Goal: Book appointment/travel/reservation

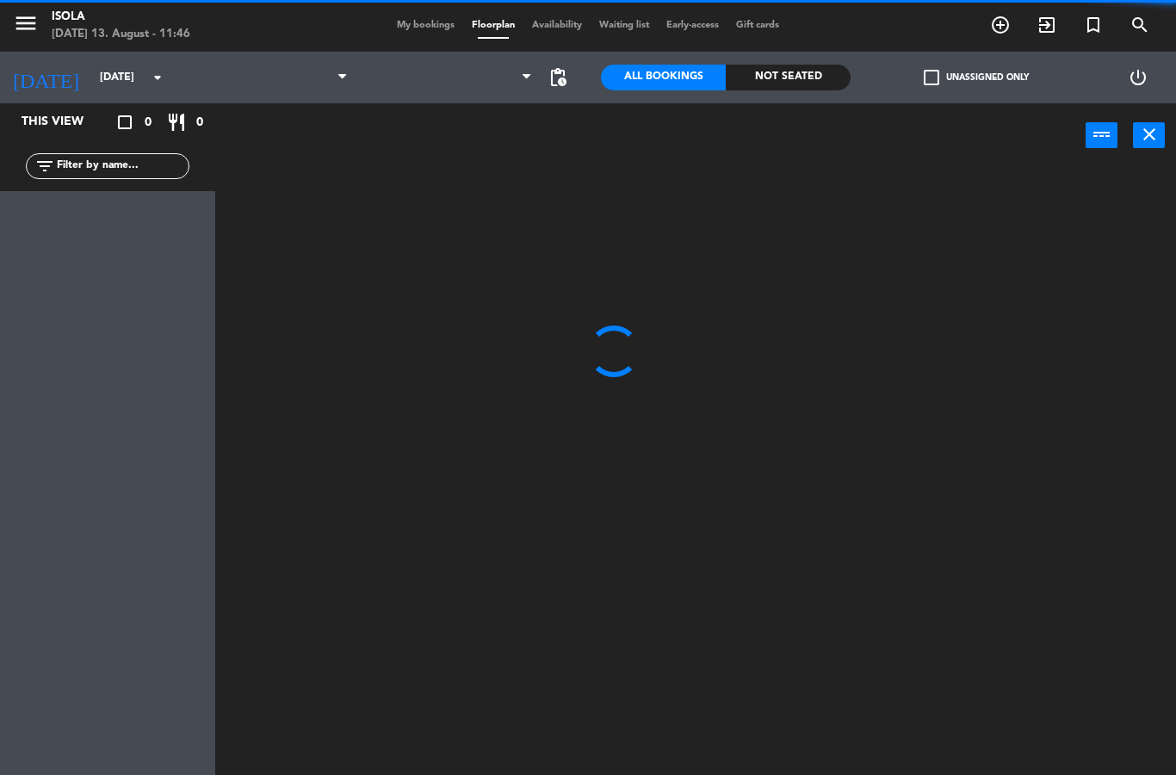
select select "dinner"
select select
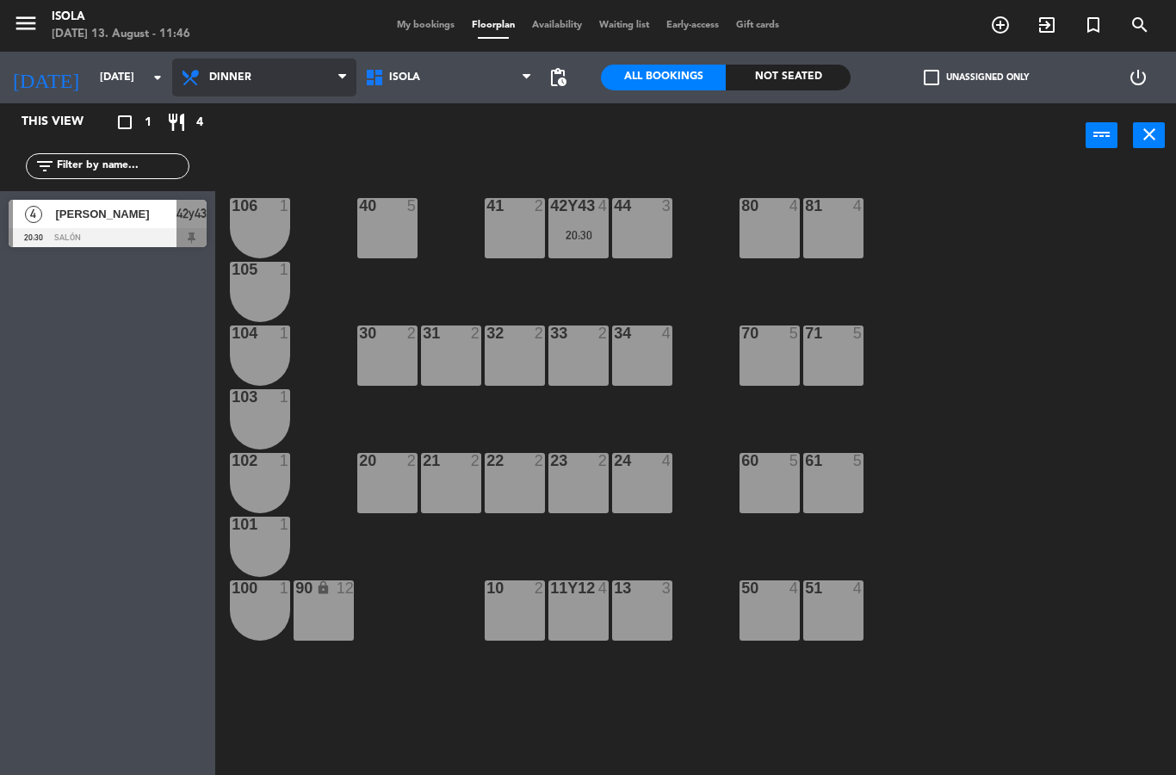
click at [231, 76] on select "Lunch Dinner" at bounding box center [264, 78] width 184 height 38
select select "lunch"
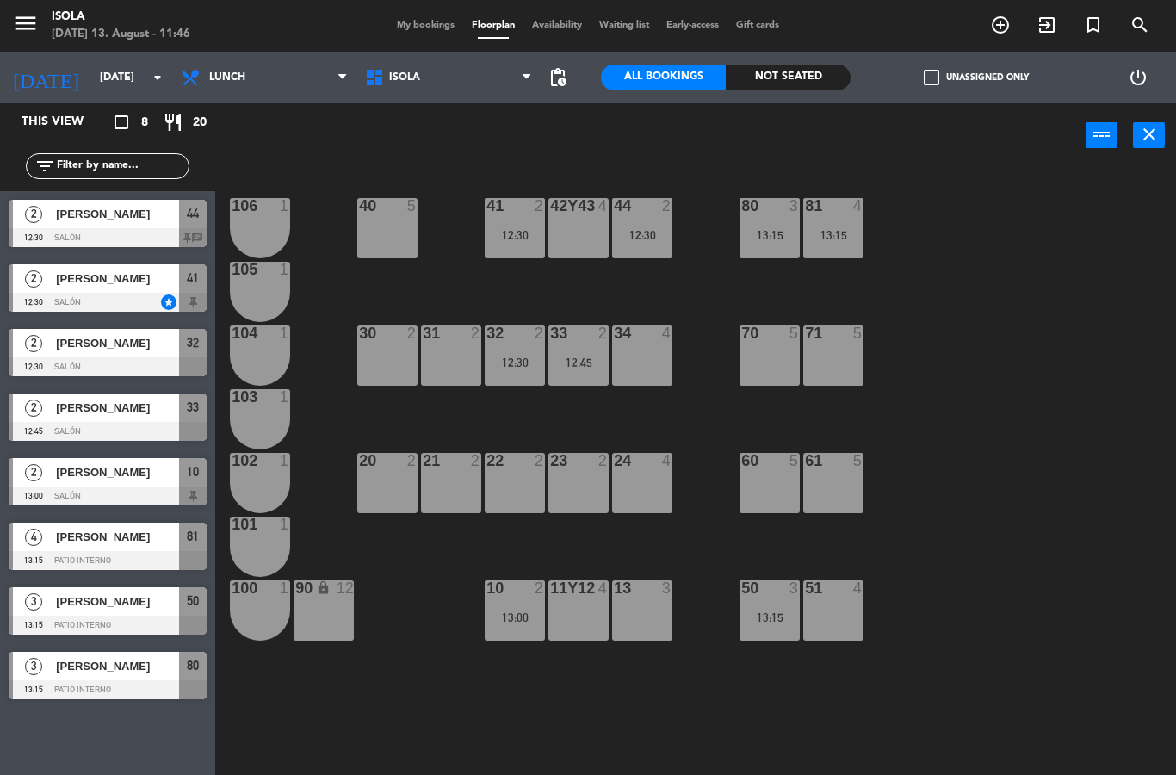
click at [70, 556] on div at bounding box center [108, 560] width 198 height 19
click at [740, 244] on div "80 3 13:15" at bounding box center [769, 228] width 60 height 60
click at [927, 170] on div "40 5 42y43 4 41 2 12:30 44 2 12:30 80 3 13:15 81 4 13:15 106 1 105 1 30 2 31 2 …" at bounding box center [701, 471] width 948 height 607
click at [732, 630] on div "40 5 42y43 4 41 2 12:30 44 2 12:30 80 3 13:15 81 4 13:15 106 1 105 1 30 2 31 2 …" at bounding box center [701, 471] width 948 height 607
click at [766, 611] on div "13:15" at bounding box center [769, 617] width 60 height 12
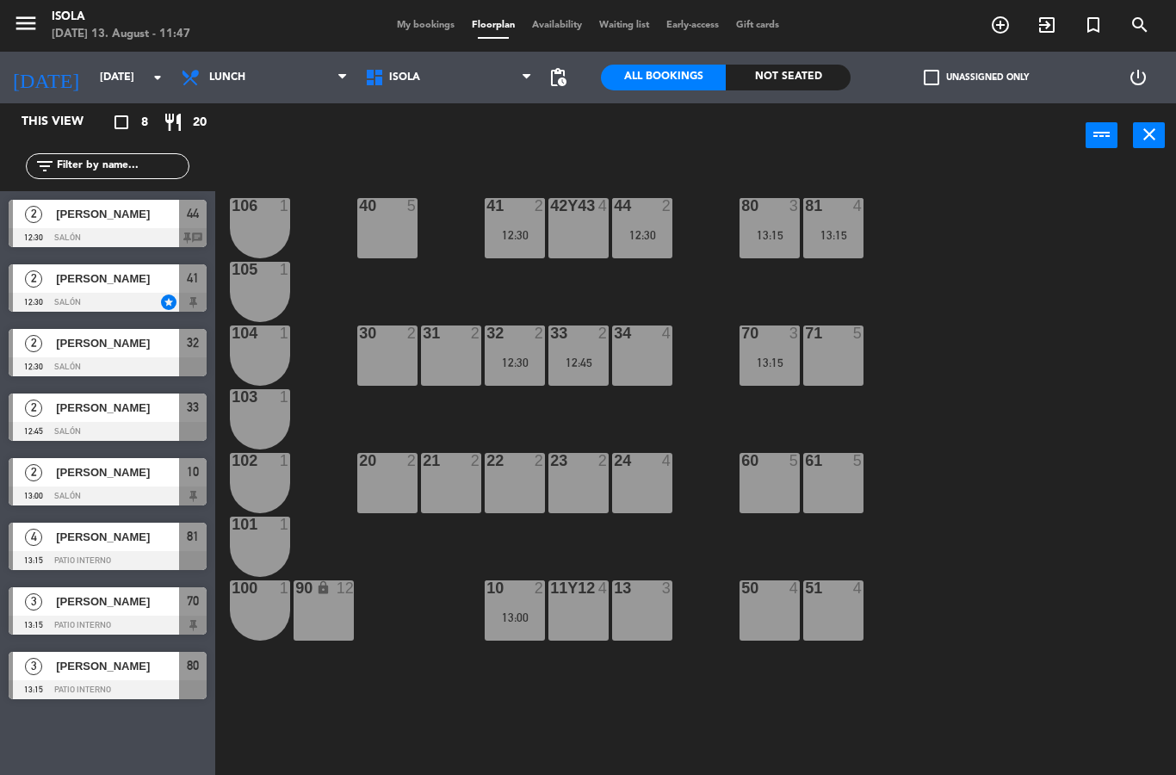
click at [582, 361] on div "12:45" at bounding box center [578, 362] width 60 height 12
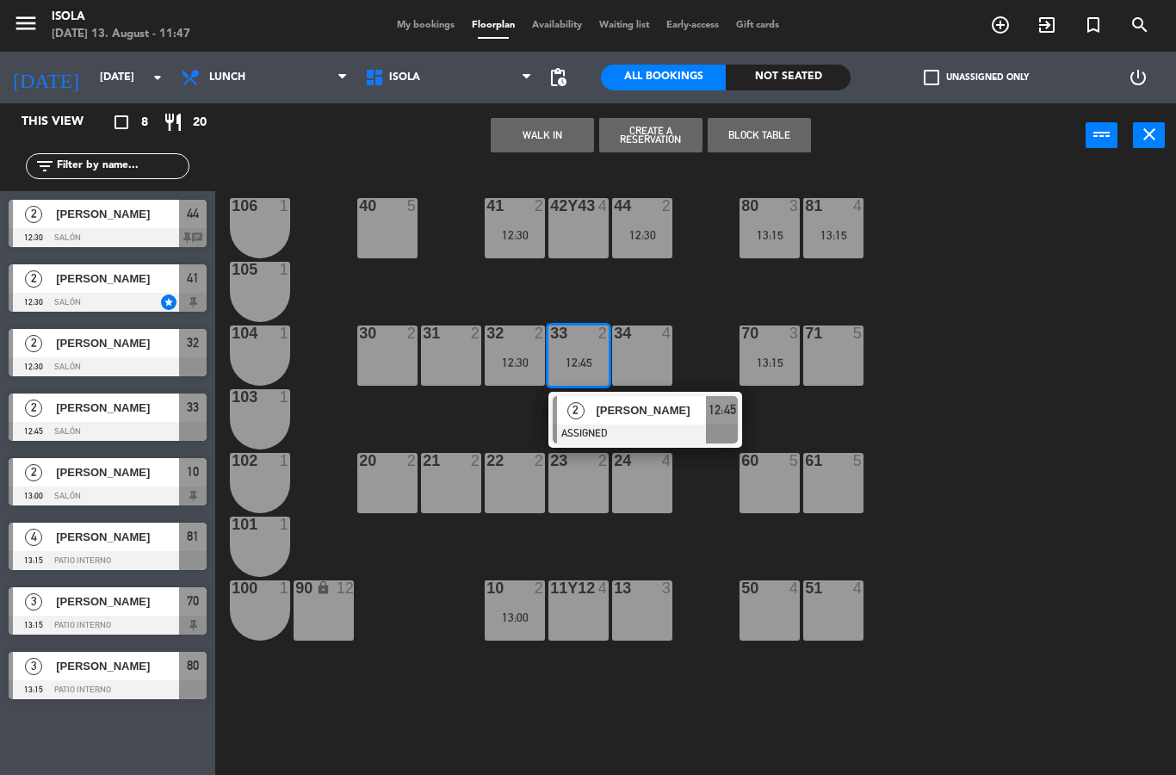
click at [503, 368] on div "12:30" at bounding box center [515, 362] width 60 height 12
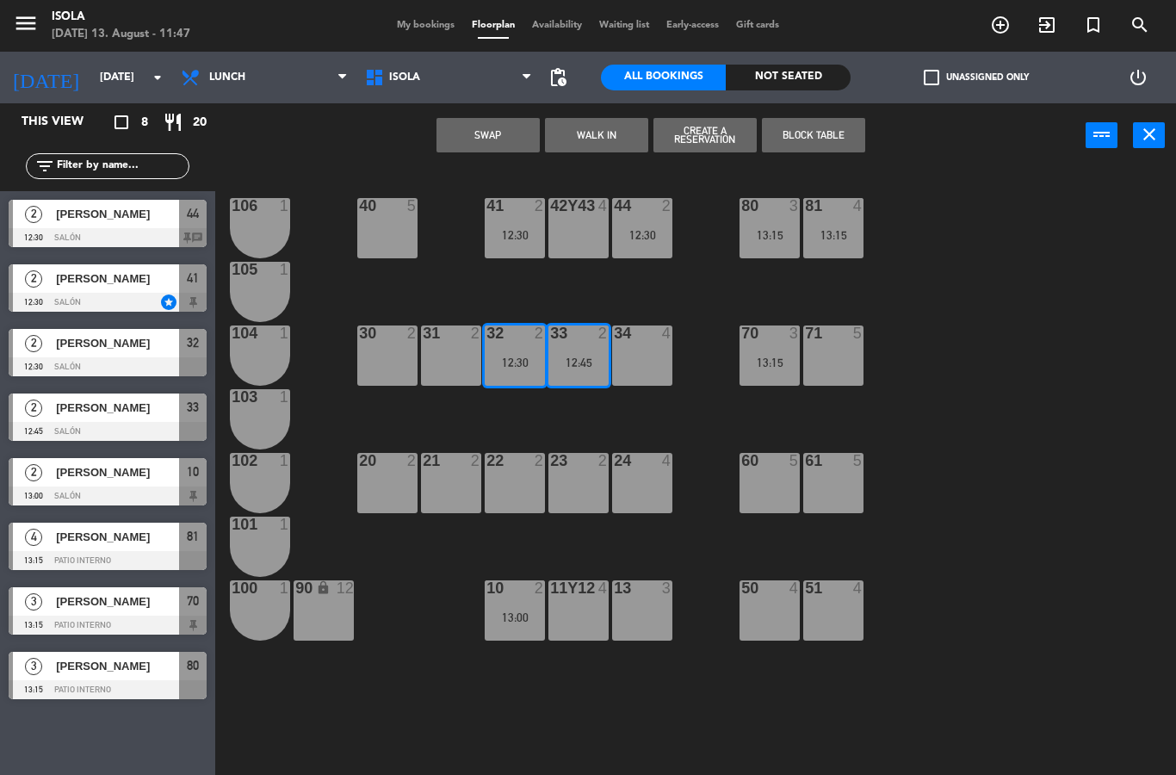
click at [596, 463] on div "2" at bounding box center [607, 460] width 28 height 15
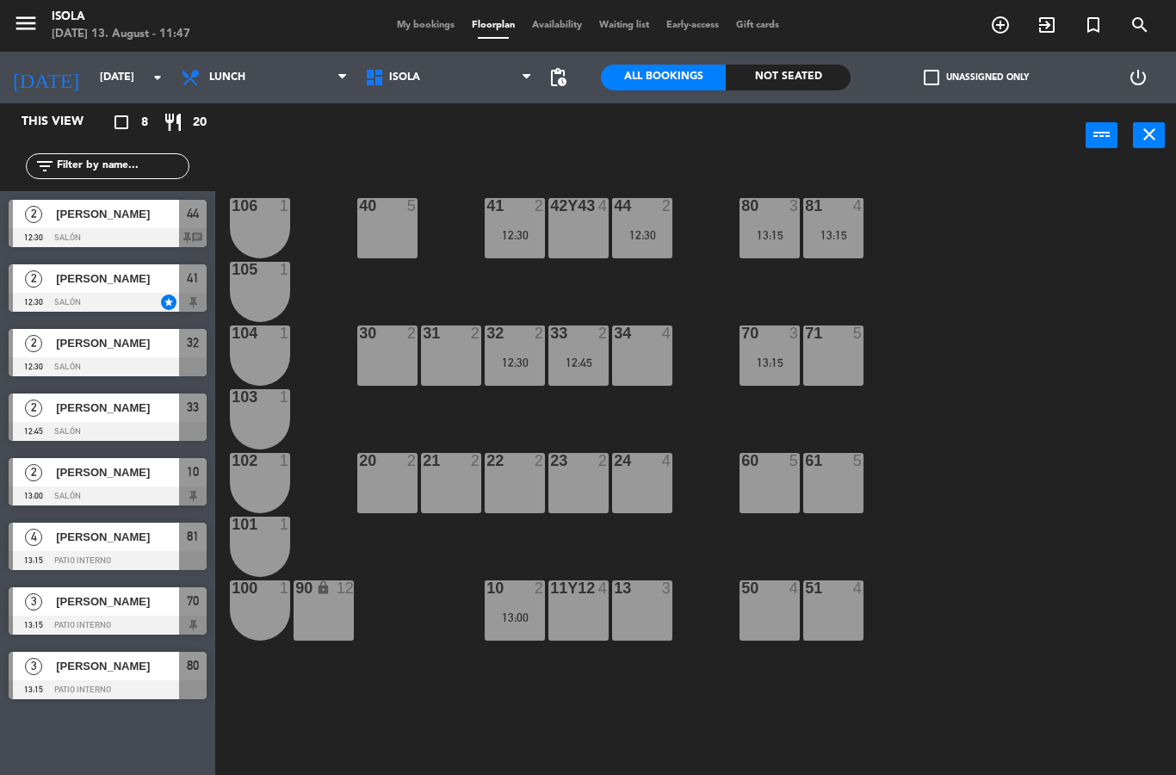
click at [586, 416] on div "40 5 42y43 4 41 2 12:30 44 2 12:30 80 3 13:15 81 4 13:15 106 1 105 1 30 2 31 2 …" at bounding box center [701, 471] width 948 height 607
click at [514, 367] on div "12:30" at bounding box center [515, 362] width 60 height 12
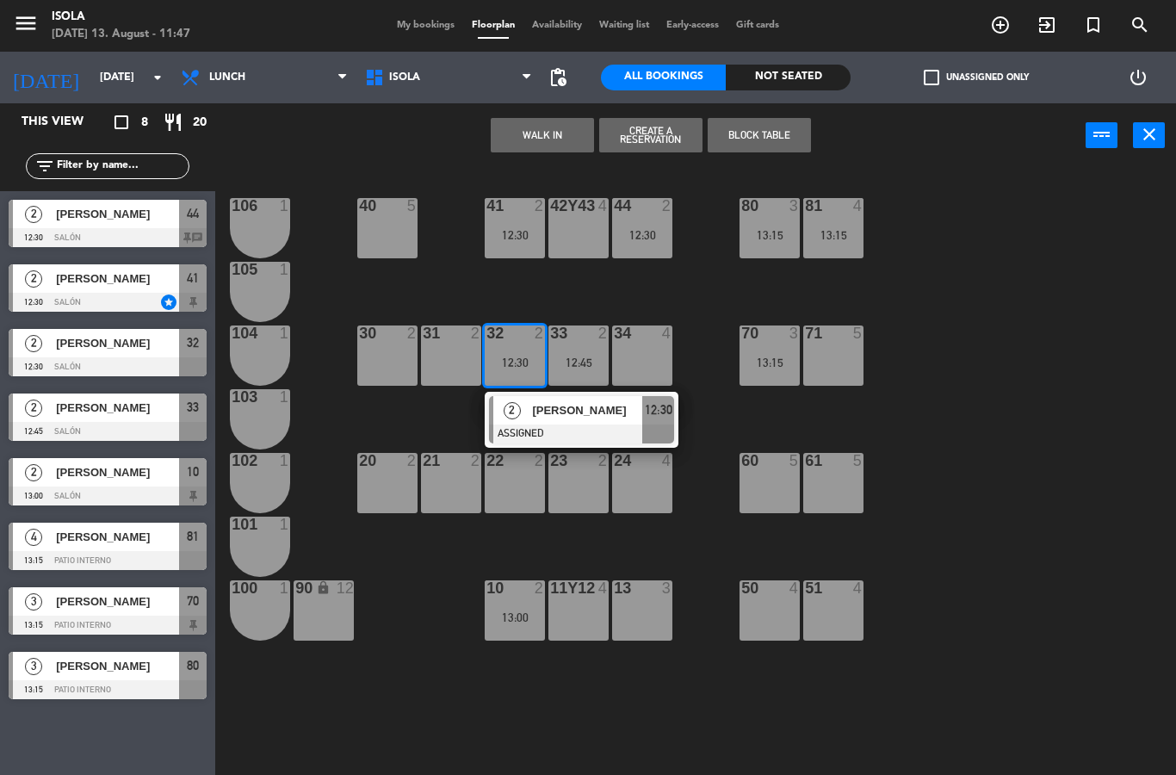
click at [689, 288] on div "40 5 42y43 4 41 2 12:30 44 2 12:30 80 3 13:15 81 4 13:15 106 1 105 1 30 2 31 2 …" at bounding box center [701, 471] width 948 height 607
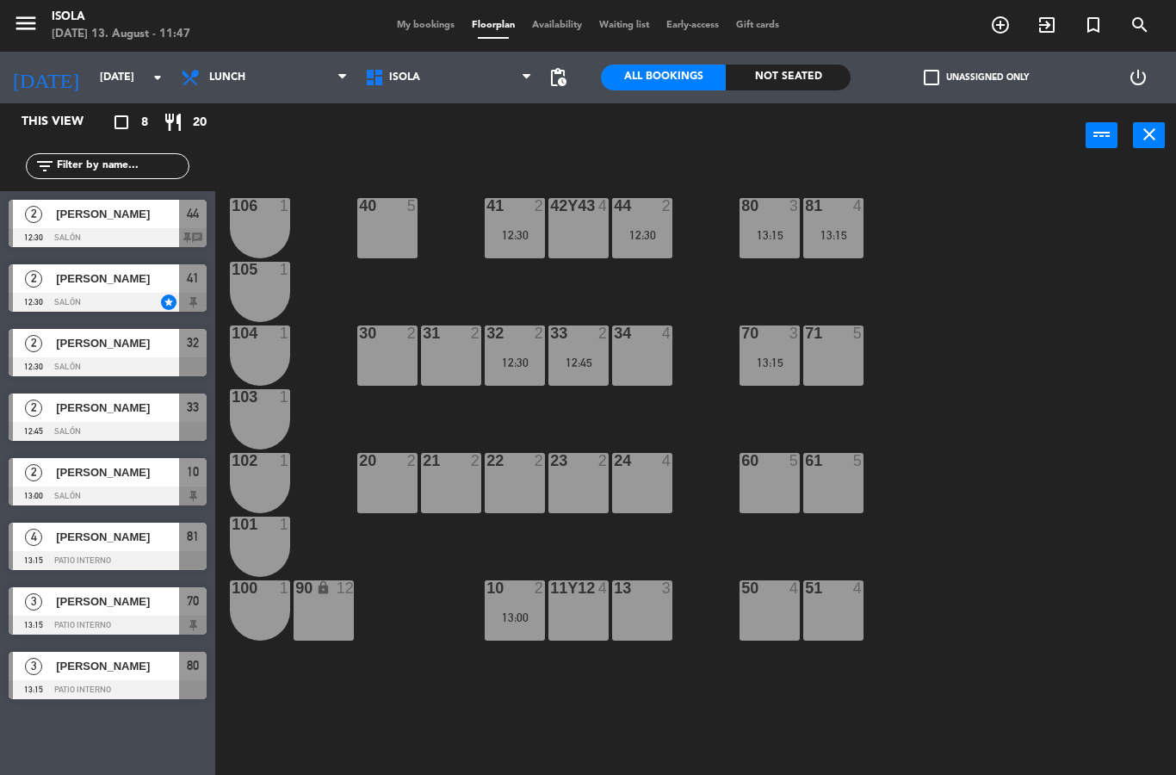
click at [663, 226] on div "44 2 12:30" at bounding box center [642, 228] width 60 height 60
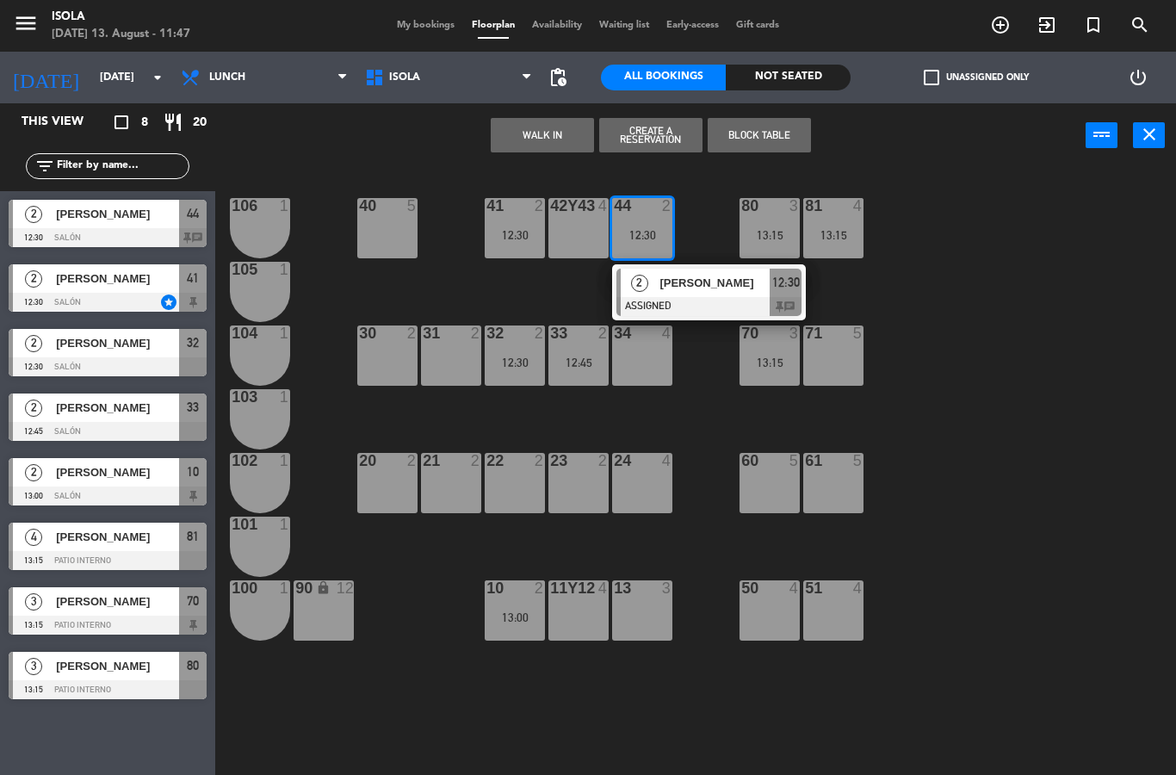
click at [517, 256] on div "41 2 12:30" at bounding box center [515, 228] width 60 height 60
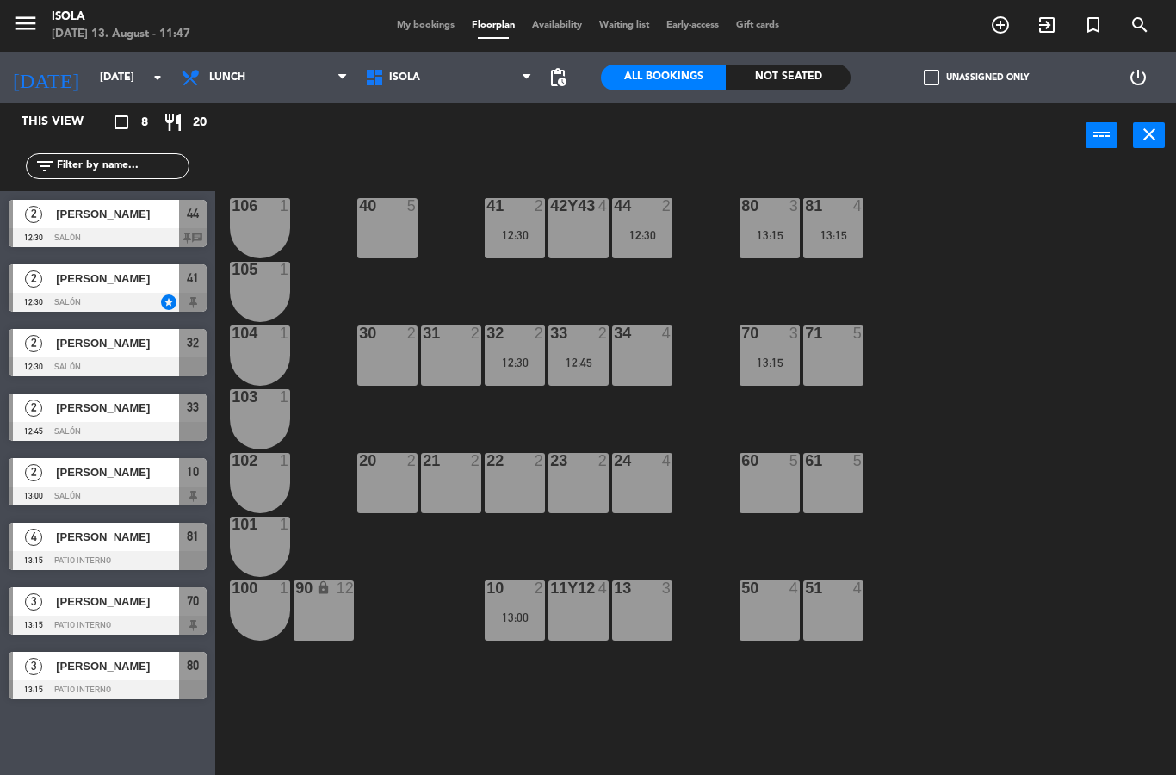
click at [565, 302] on div "40 5 42y43 4 41 2 12:30 44 2 12:30 80 3 13:15 81 4 13:15 106 1 105 1 30 2 31 2 …" at bounding box center [701, 471] width 948 height 607
click at [516, 234] on div "12:30" at bounding box center [515, 235] width 60 height 12
click at [720, 193] on div "40 5 42y43 4 41 2 12:30 44 2 12:30 80 3 13:15 81 4 13:15 106 1 105 1 30 2 31 2 …" at bounding box center [701, 471] width 948 height 607
click at [269, 232] on div "12:30" at bounding box center [260, 235] width 60 height 12
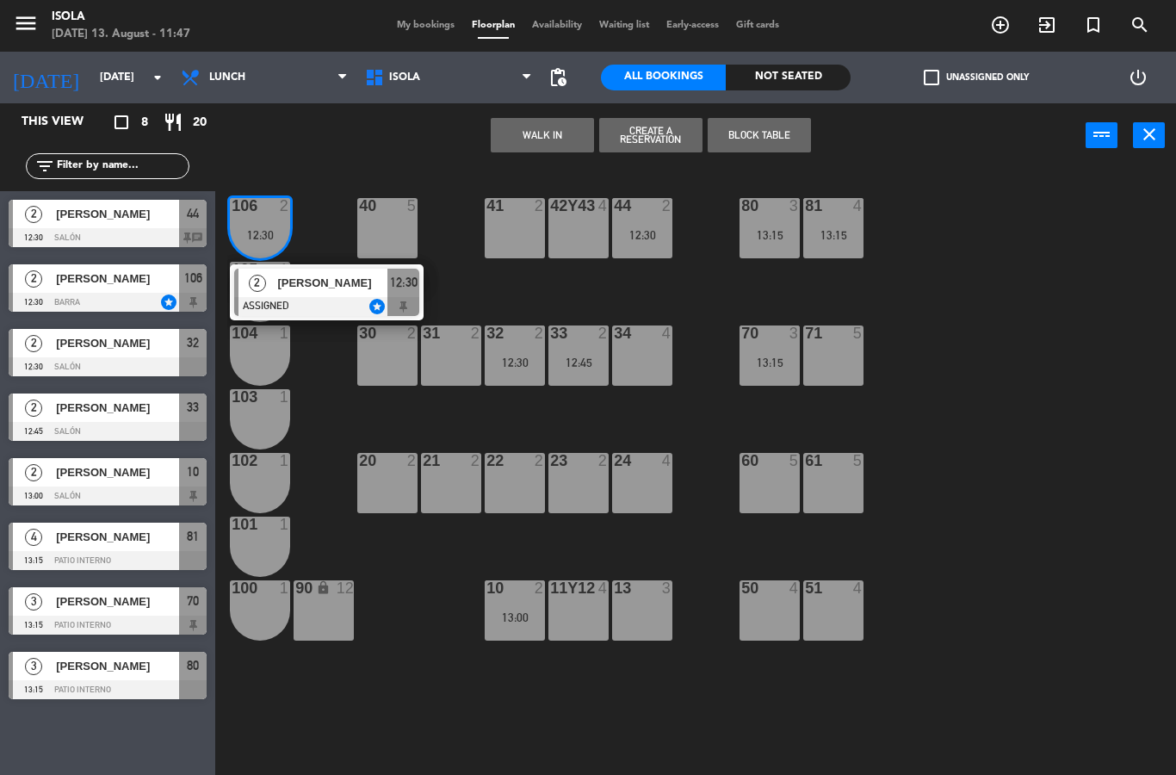
click at [337, 289] on span "[PERSON_NAME]" at bounding box center [332, 283] width 110 height 18
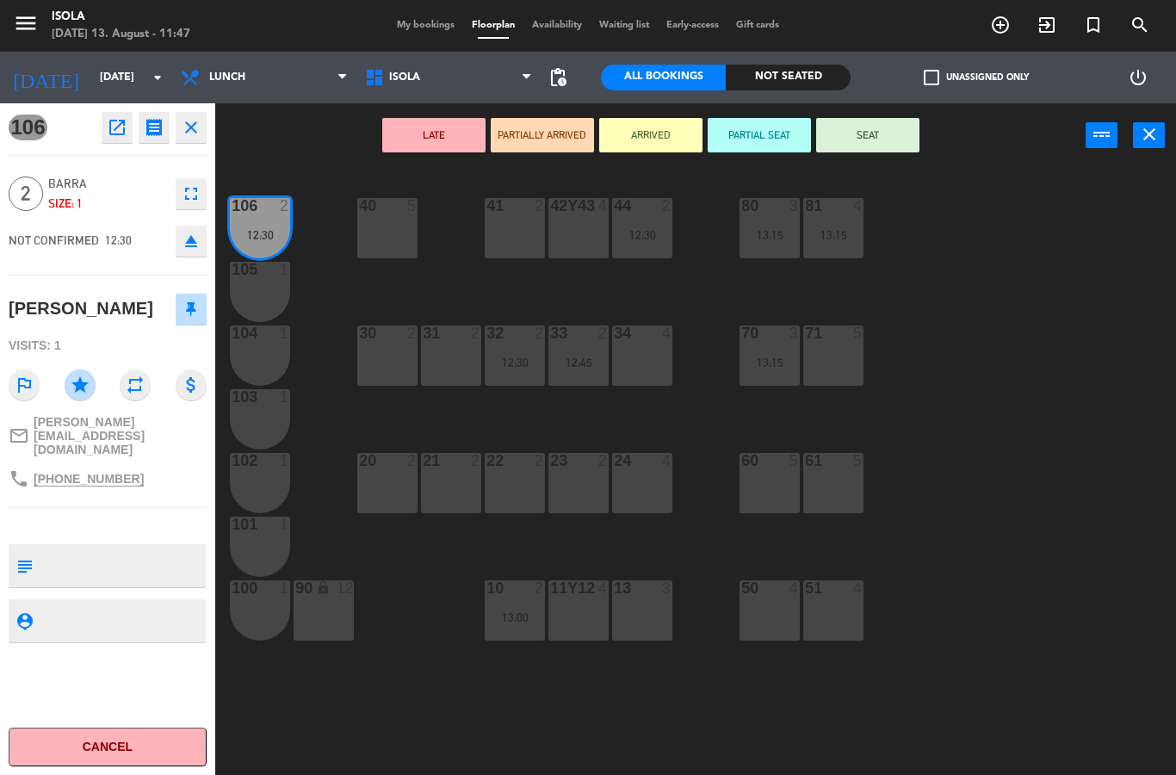
click at [157, 547] on textarea at bounding box center [122, 565] width 164 height 36
type textarea "No mover, pidio barra"
click at [163, 487] on div "106 open_in_new receipt 12:30 PM [DATE] 2 people Ali Propietario Table 106 VIP …" at bounding box center [107, 438] width 215 height 671
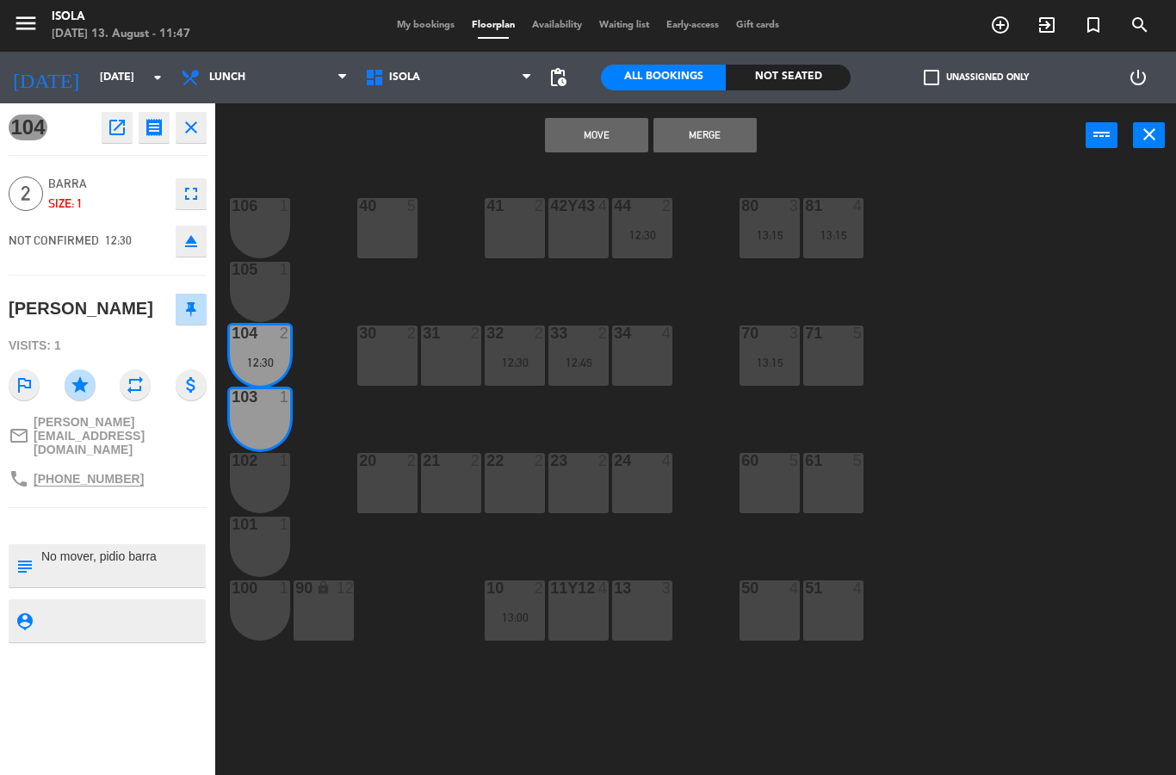
click at [701, 146] on button "Merge" at bounding box center [704, 135] width 103 height 34
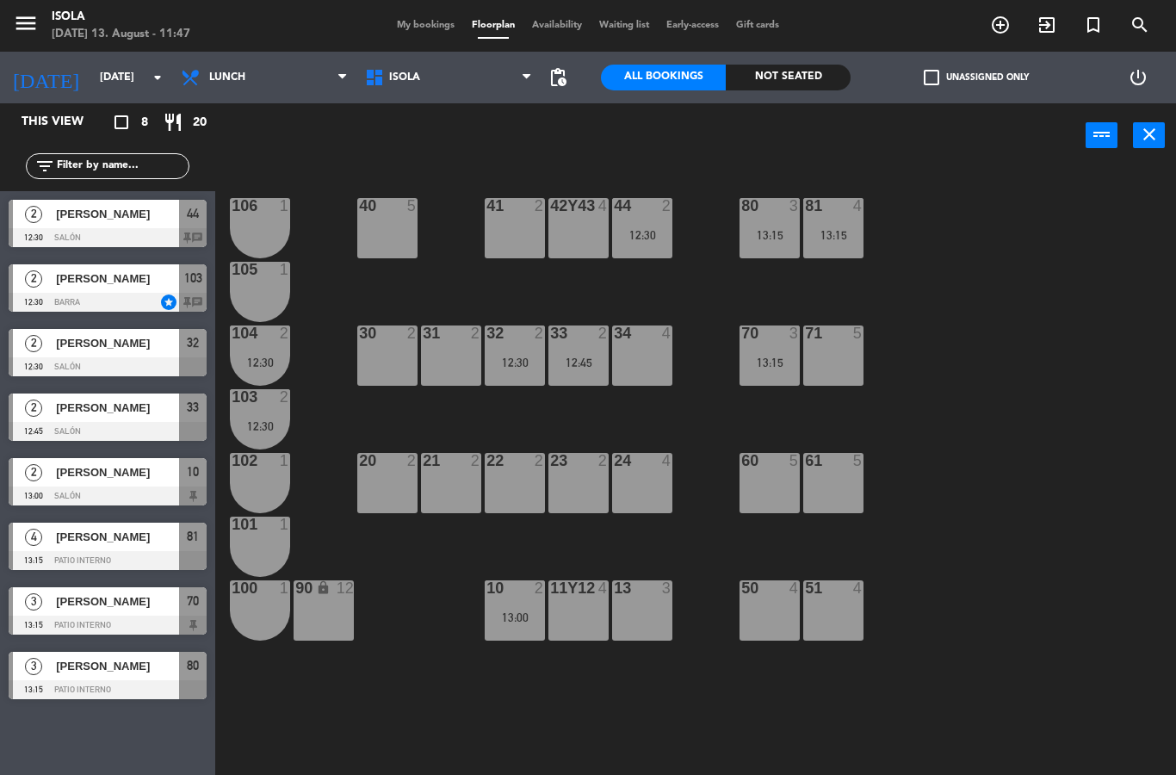
click at [583, 362] on div "12:45" at bounding box center [578, 362] width 60 height 12
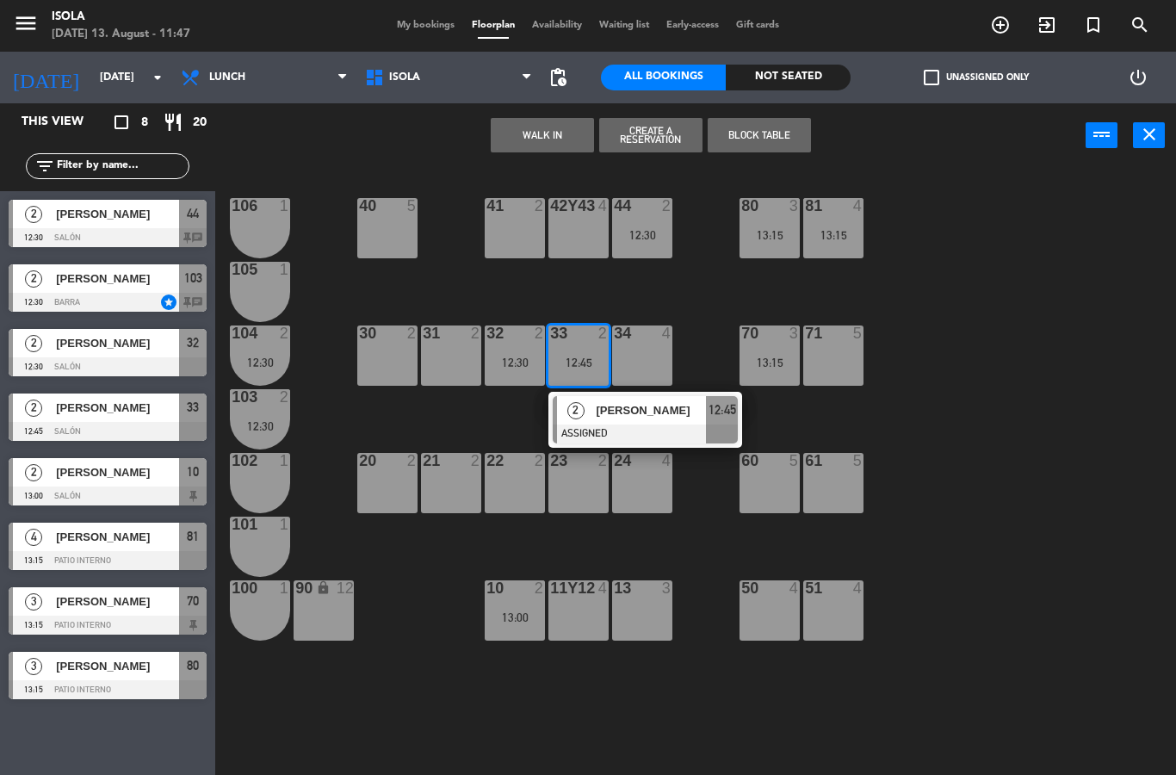
click at [490, 362] on div "12:30" at bounding box center [515, 362] width 60 height 12
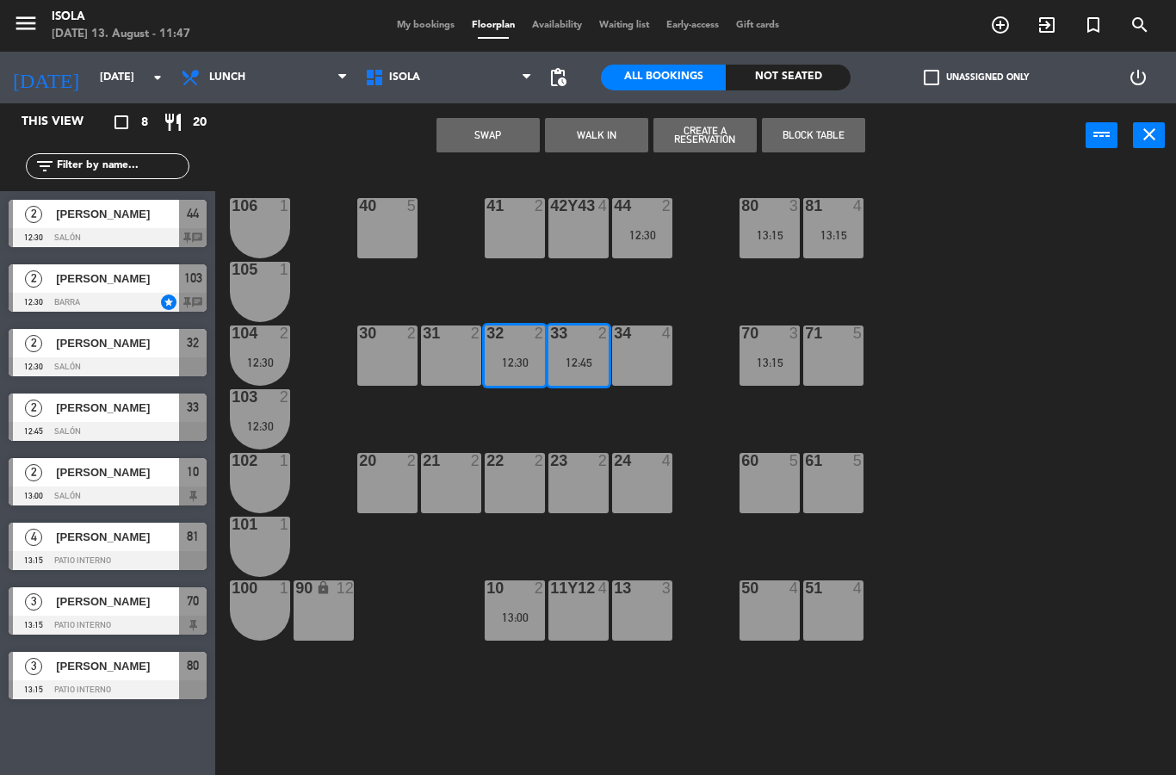
click at [423, 455] on div "21" at bounding box center [423, 460] width 1 height 15
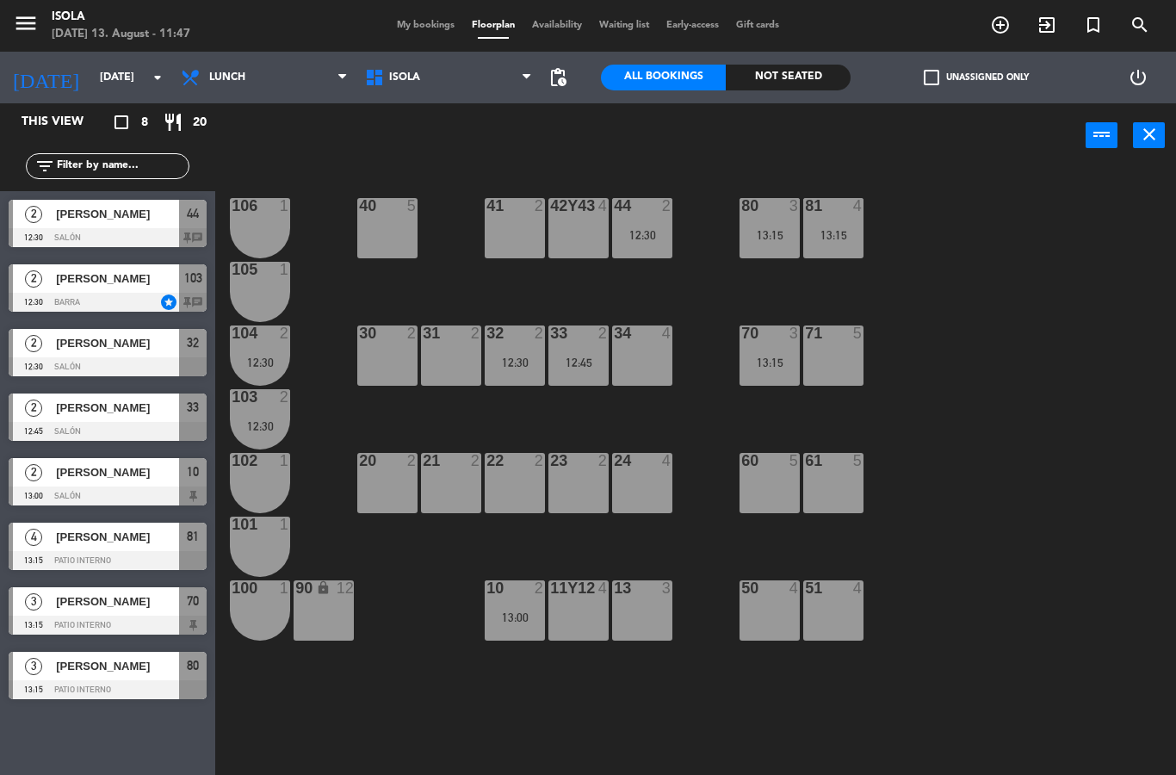
click at [667, 306] on div "40 5 42y43 4 41 2 44 2 12:30 80 3 13:15 81 4 13:15 106 1 105 1 30 2 31 2 32 2 1…" at bounding box center [701, 471] width 948 height 607
click at [590, 361] on div "12:45" at bounding box center [578, 362] width 60 height 12
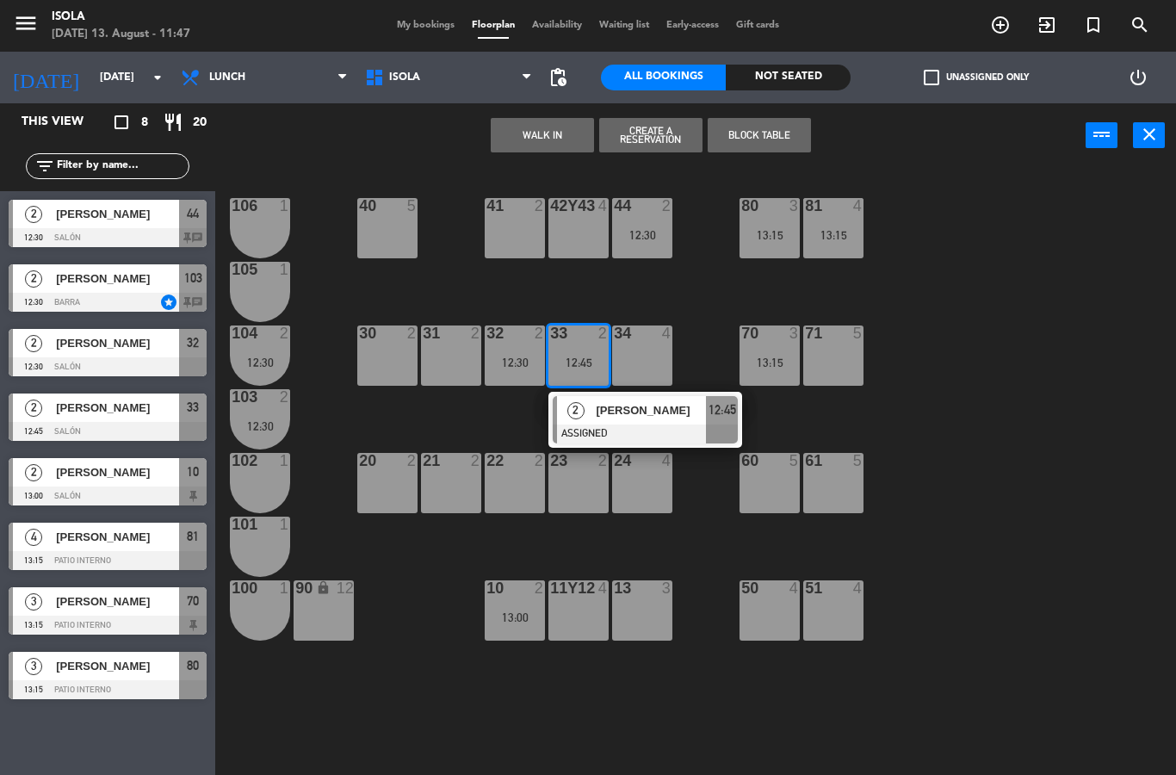
click at [513, 357] on div "12:30" at bounding box center [515, 362] width 60 height 12
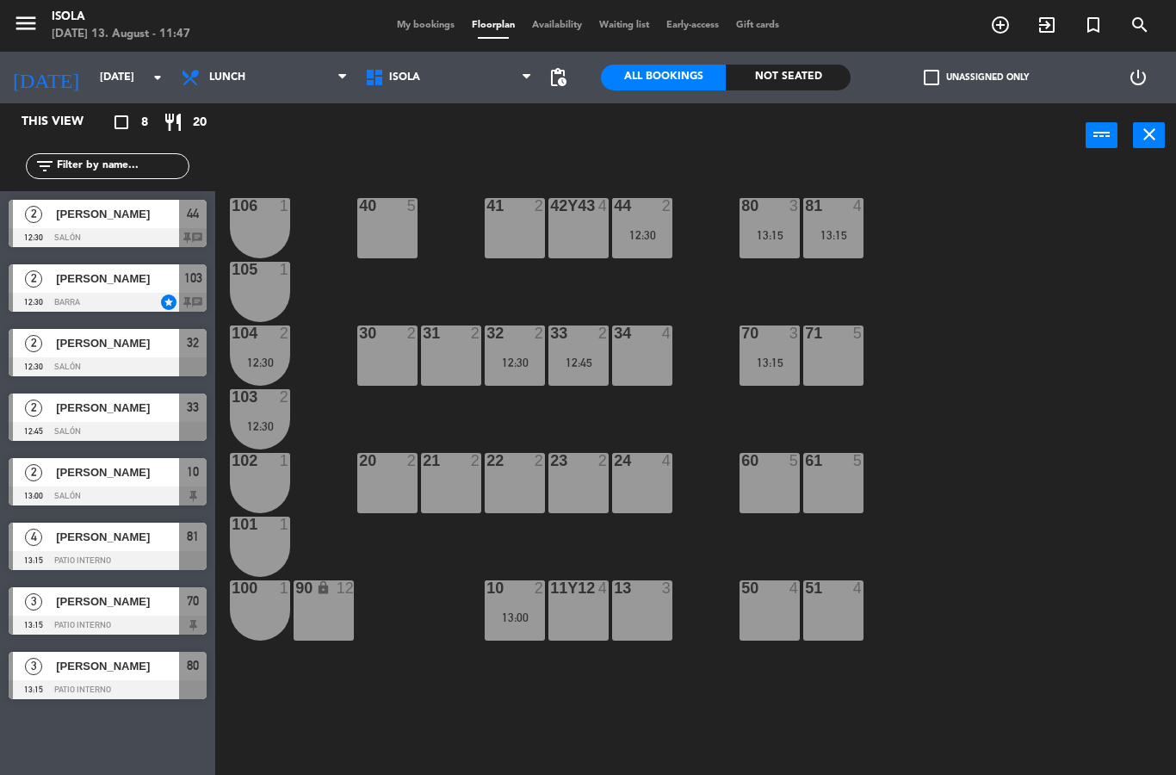
click at [667, 299] on div "40 5 42y43 4 41 2 44 2 12:30 80 3 13:15 81 4 13:15 106 1 105 1 30 2 31 2 32 2 1…" at bounding box center [701, 471] width 948 height 607
click at [515, 356] on div "12:30" at bounding box center [515, 362] width 60 height 12
click at [509, 237] on div "12:30" at bounding box center [515, 235] width 60 height 12
click at [500, 233] on div "41 2" at bounding box center [515, 228] width 60 height 60
click at [513, 237] on div "41 2" at bounding box center [515, 228] width 60 height 60
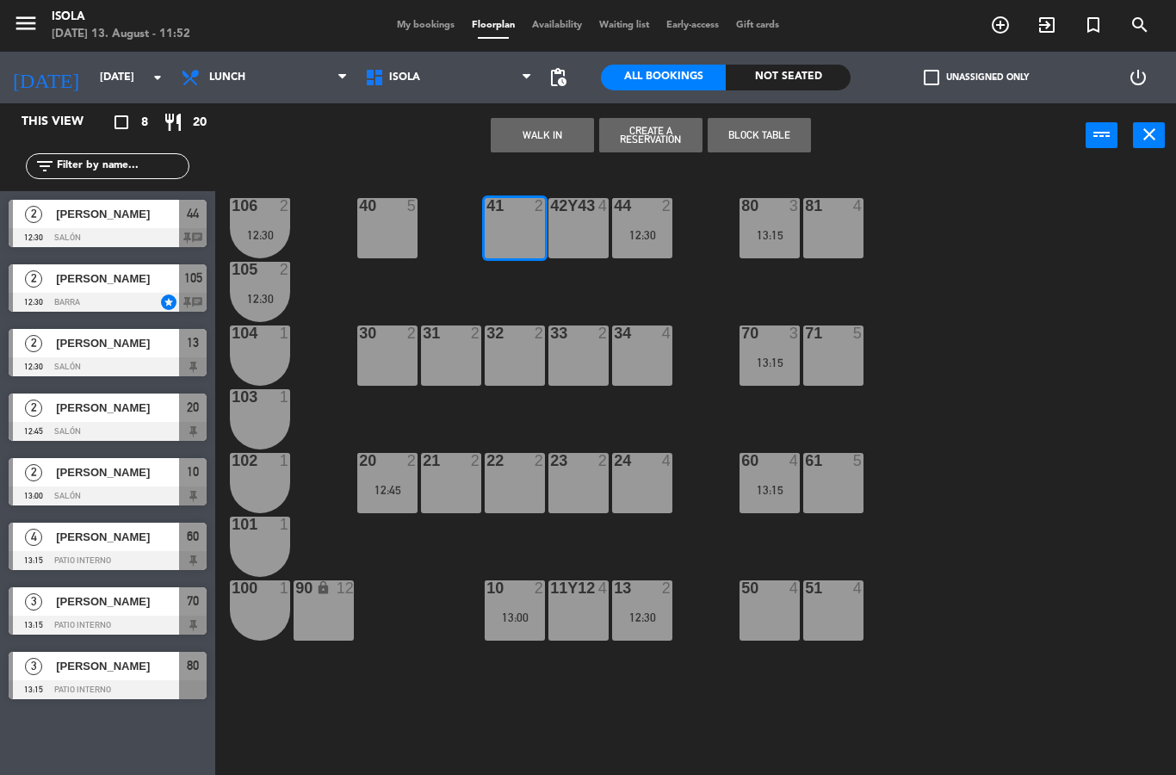
click at [646, 133] on button "Create a Reservation" at bounding box center [650, 135] width 103 height 34
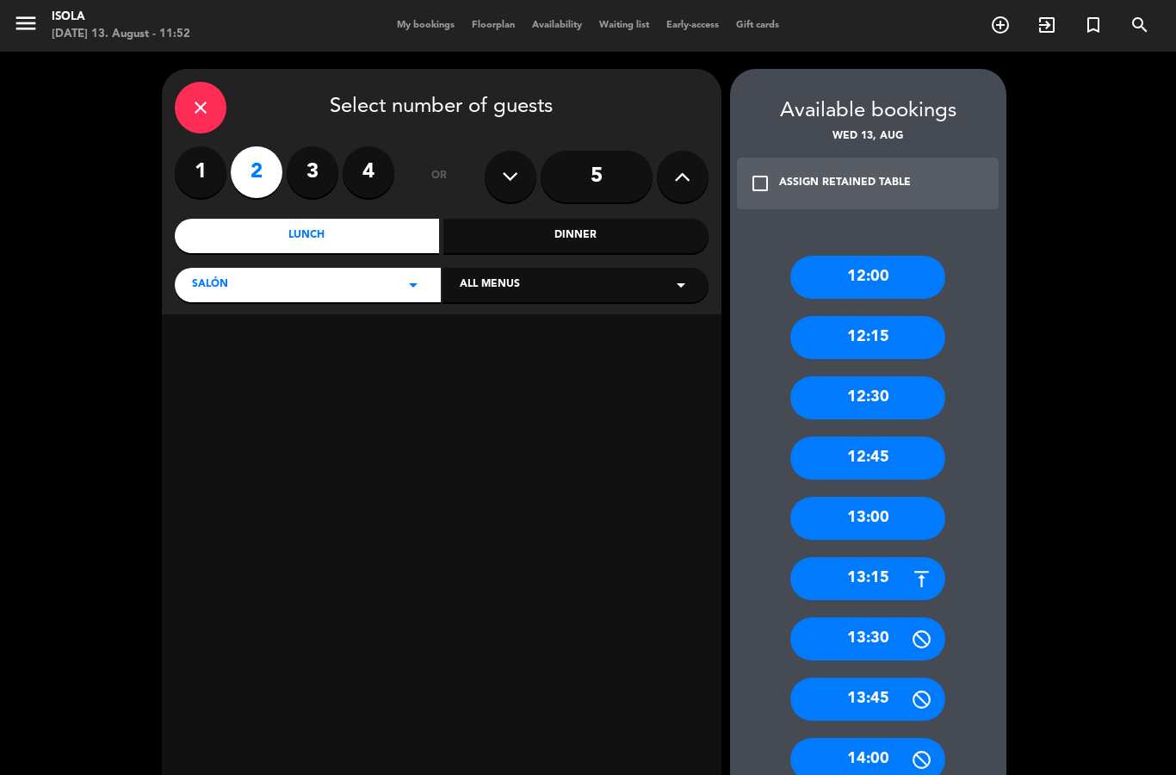
click at [886, 404] on div "12:30" at bounding box center [867, 397] width 155 height 43
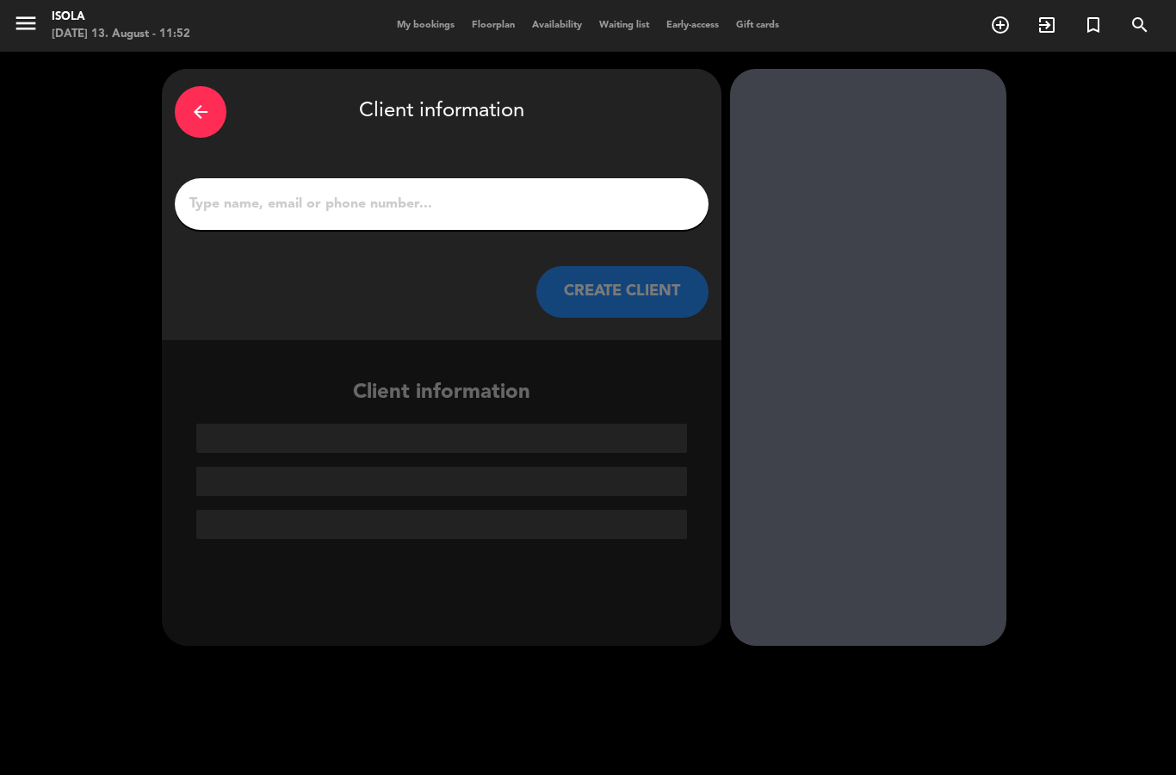
click at [545, 195] on input "1" at bounding box center [442, 204] width 508 height 24
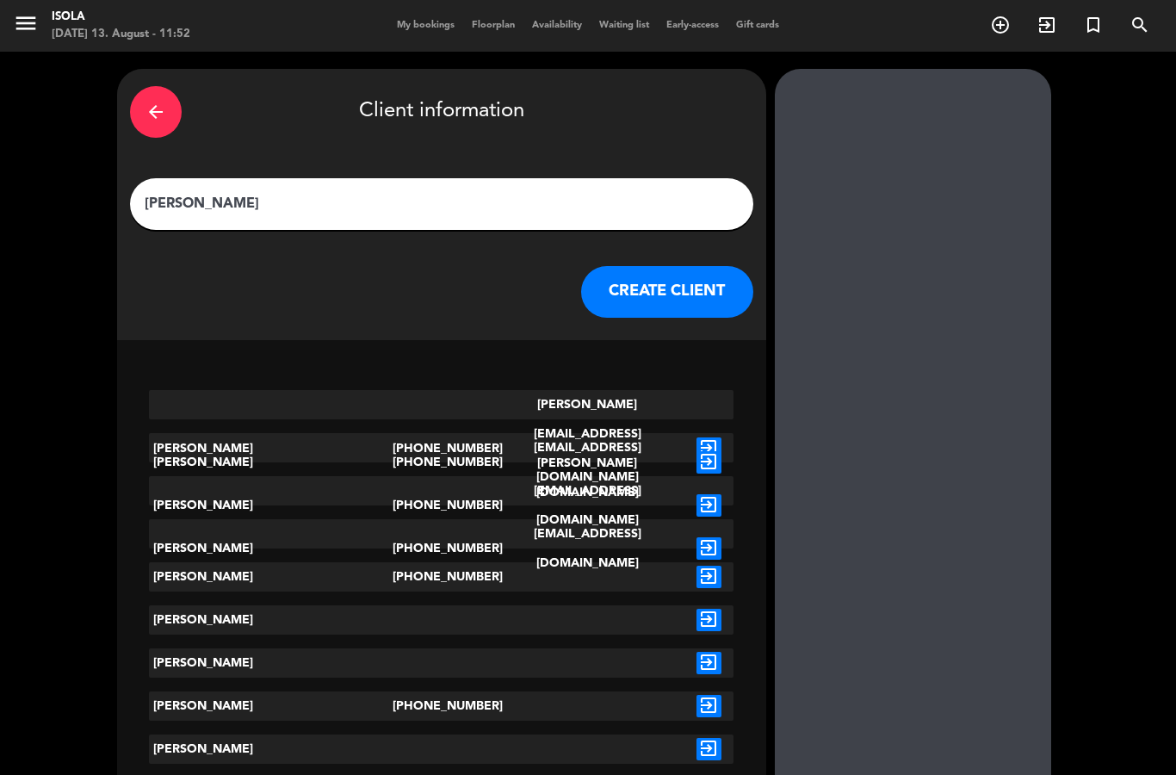
type input "[PERSON_NAME]"
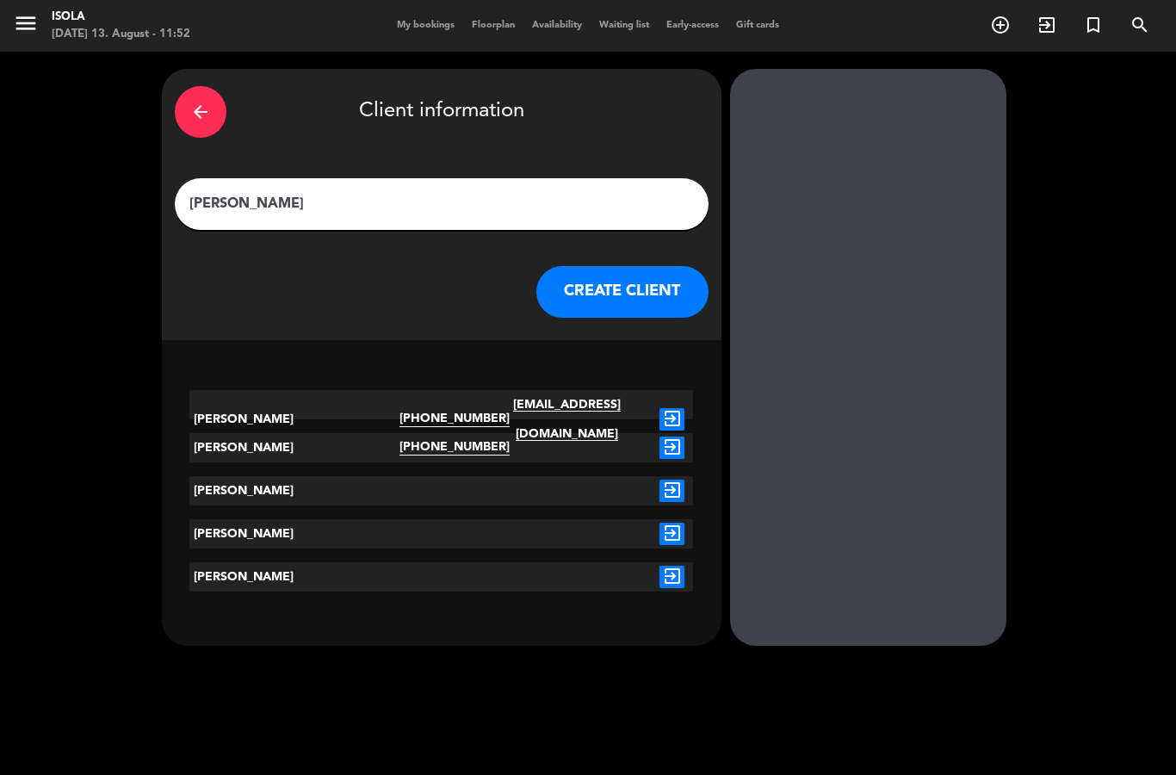
click at [677, 416] on div "exit_to_app" at bounding box center [672, 419] width 42 height 59
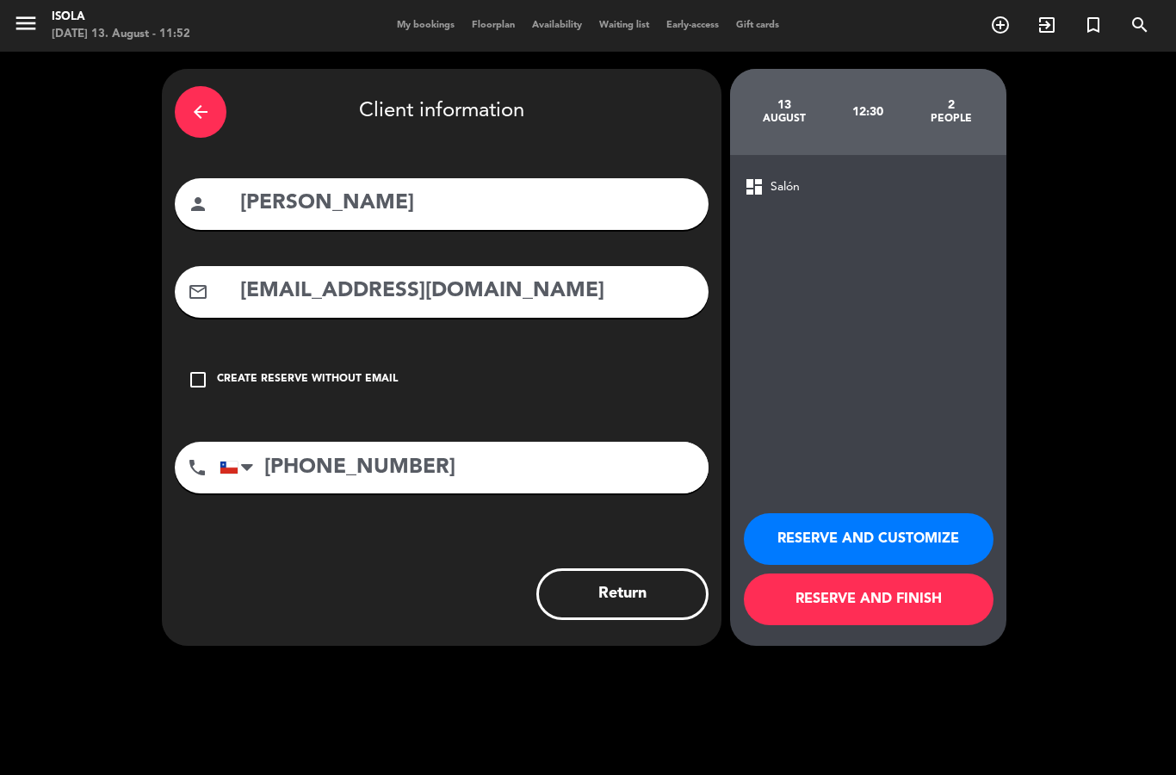
click at [809, 625] on button "RESERVE AND FINISH" at bounding box center [869, 599] width 250 height 52
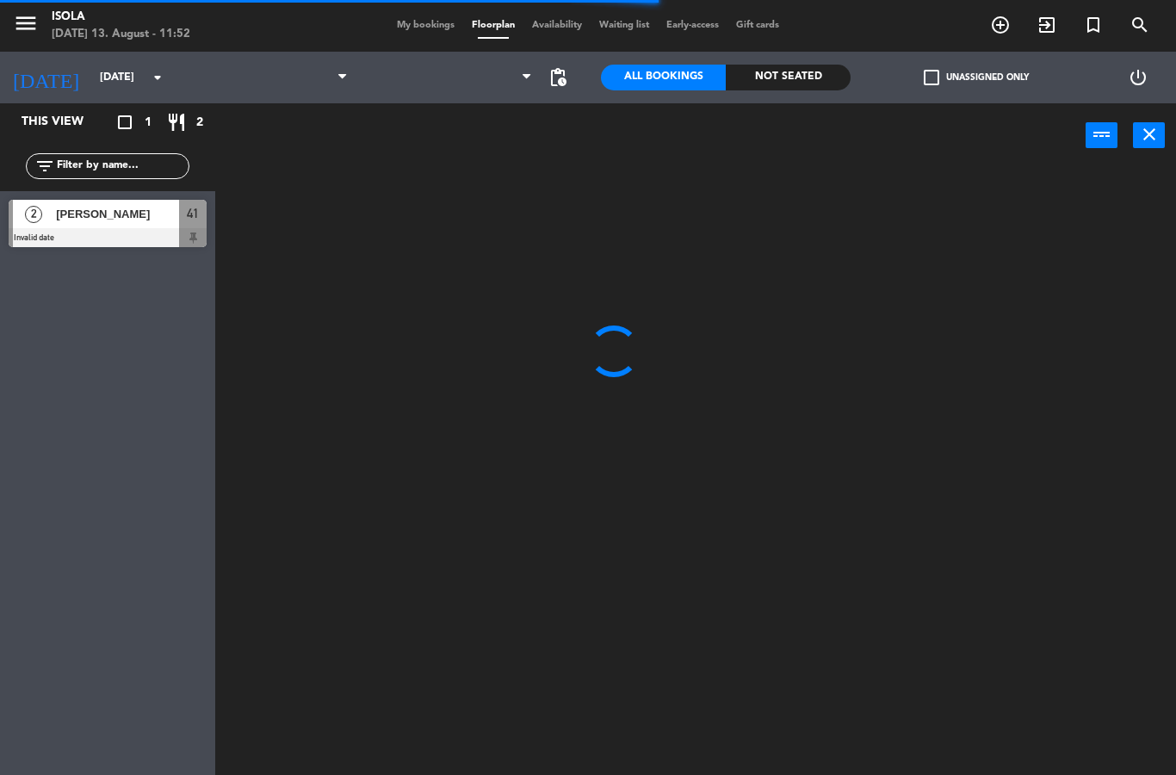
select select "lunch"
select select
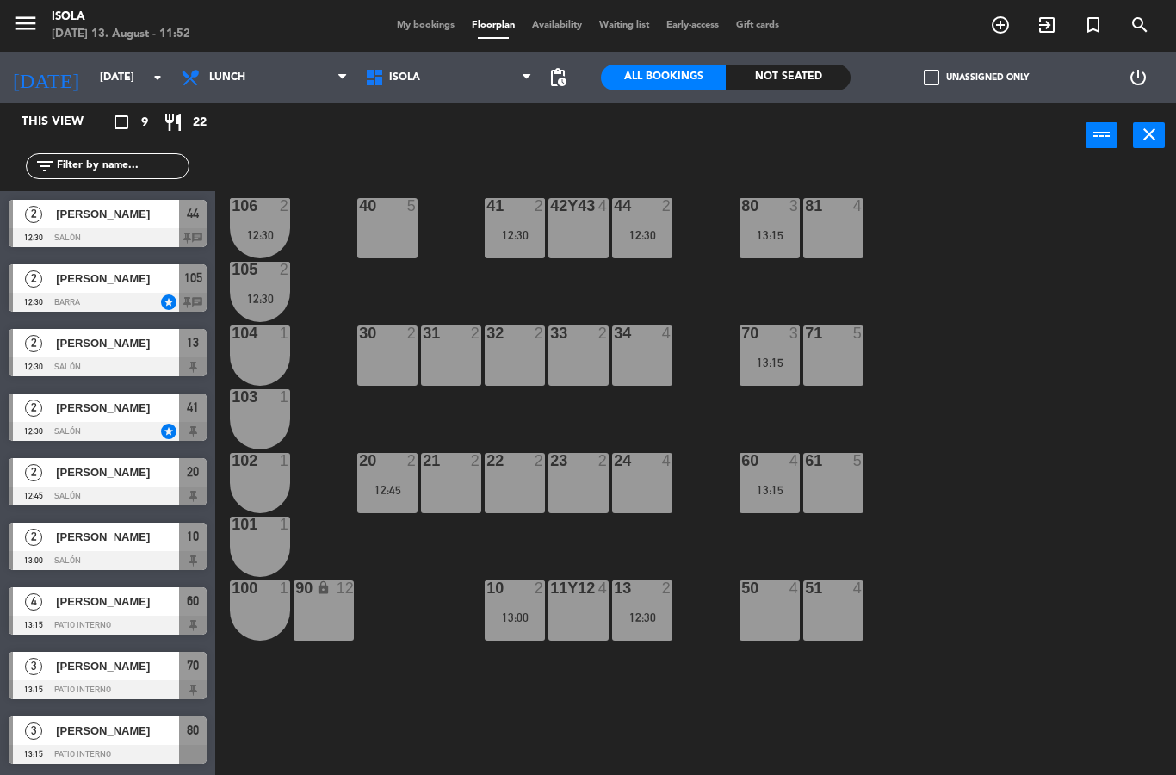
click at [147, 412] on span "[PERSON_NAME]" at bounding box center [117, 407] width 123 height 18
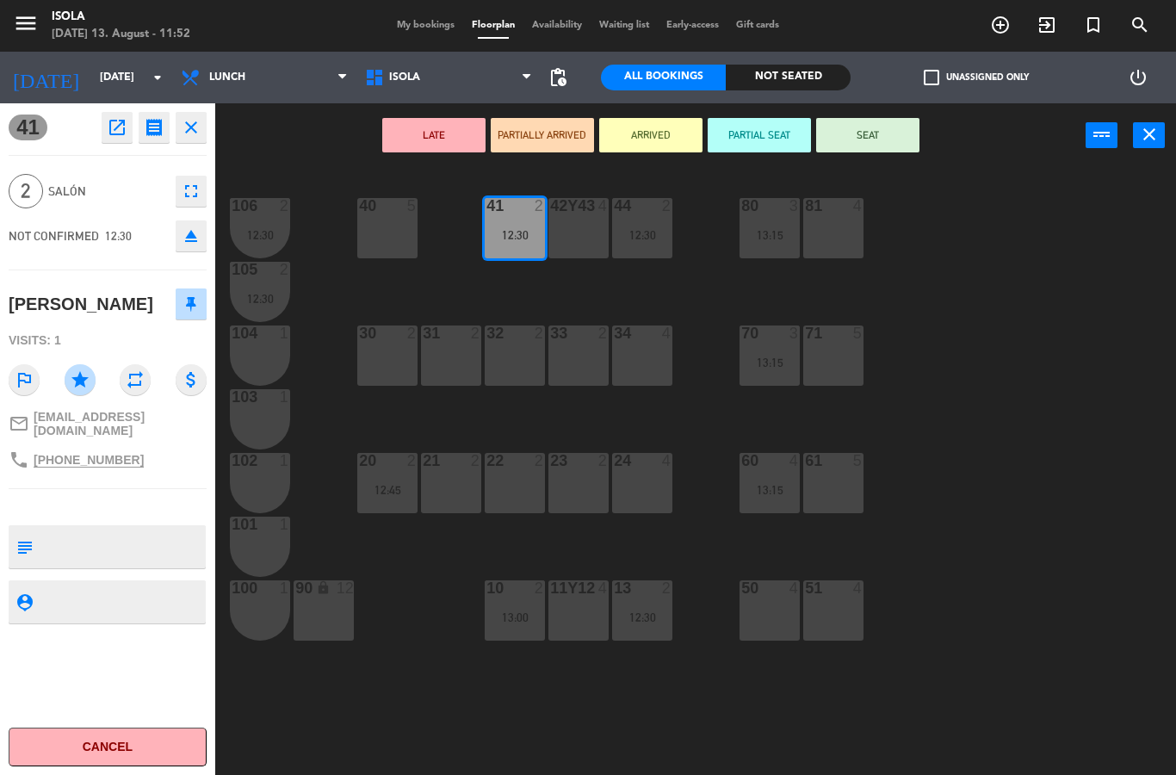
click at [130, 565] on textarea at bounding box center [122, 546] width 164 height 36
type textarea "NO MOVER"
click at [40, 513] on div at bounding box center [108, 507] width 198 height 12
click at [111, 674] on div "41 open_in_new receipt 12:30 PM [DATE] 2 people [PERSON_NAME] Table 41 VIP clos…" at bounding box center [107, 438] width 215 height 671
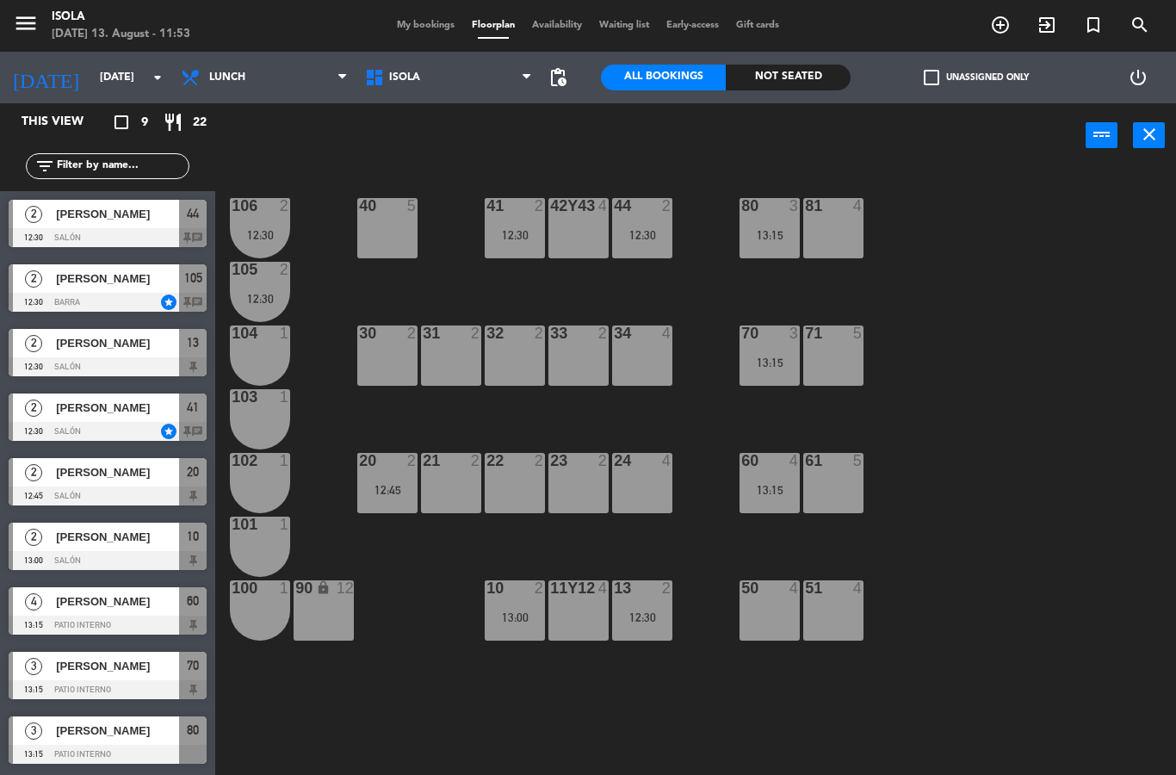
click at [256, 258] on div "106 2 12:30" at bounding box center [260, 228] width 60 height 60
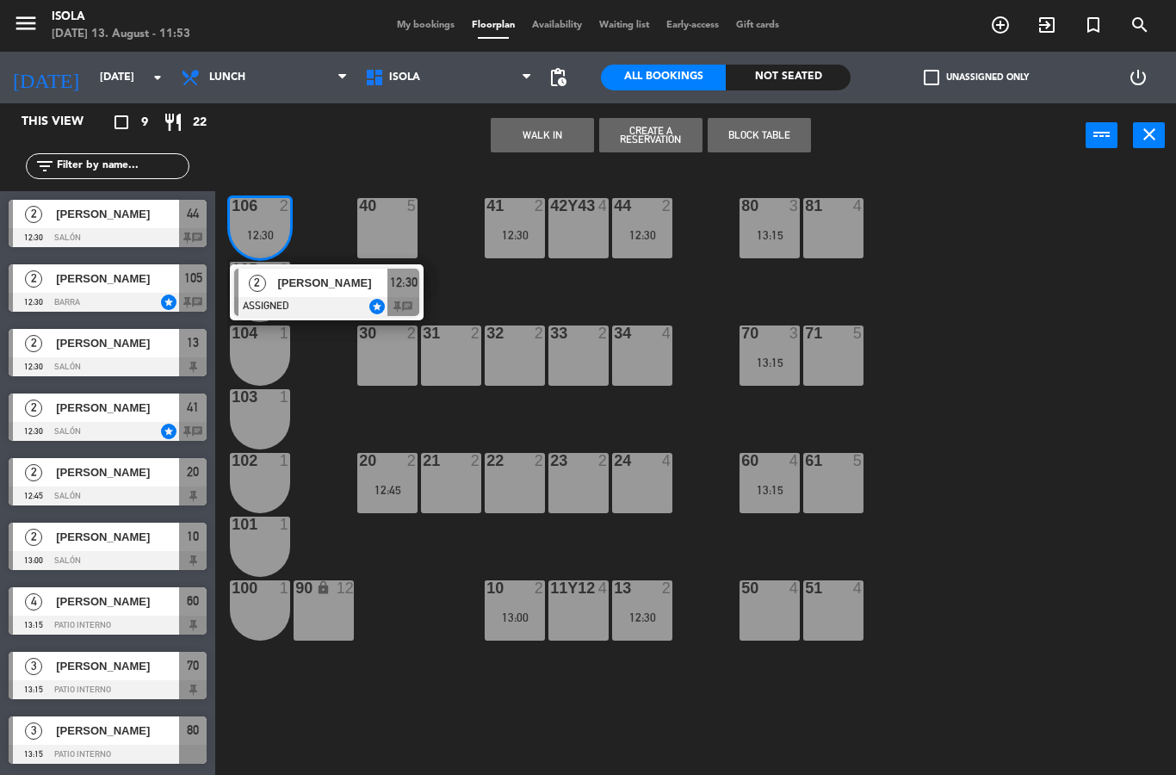
click at [252, 231] on div "12:30" at bounding box center [260, 235] width 60 height 12
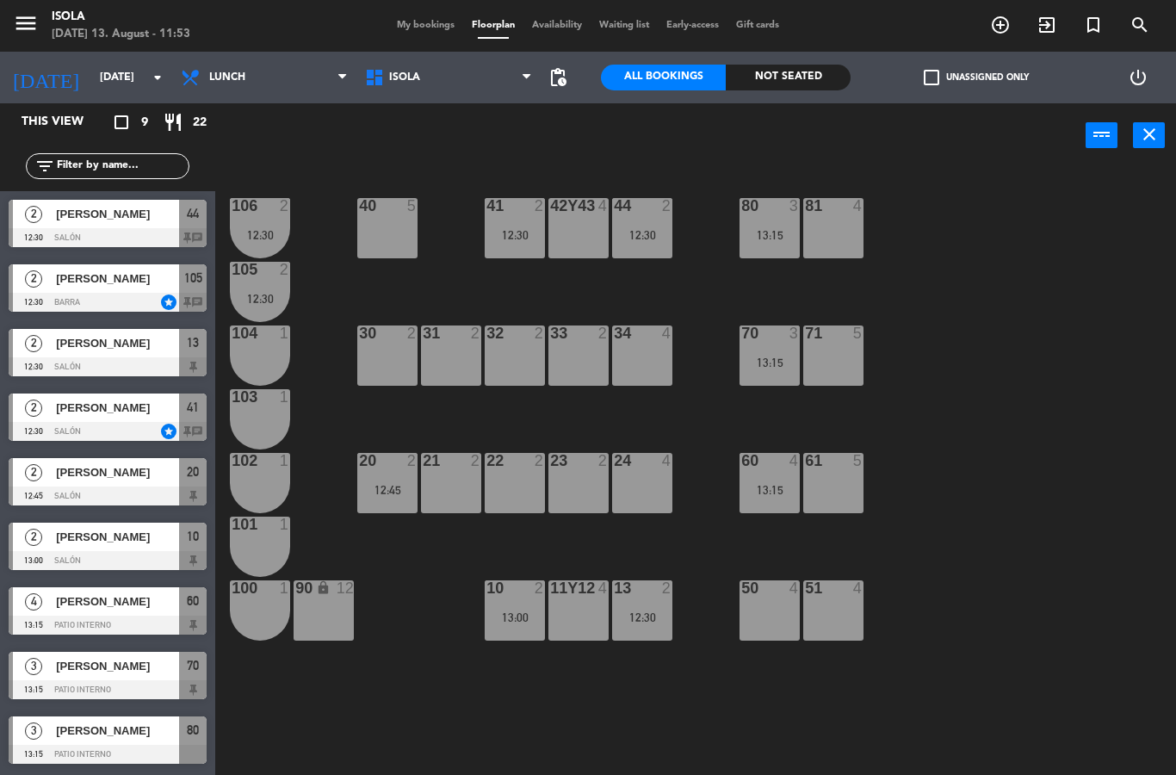
click at [323, 182] on div "40 5 42y43 4 41 2 12:30 44 2 12:30 80 3 13:15 81 4 106 2 12:30 105 2 12:30 30 2…" at bounding box center [701, 471] width 948 height 607
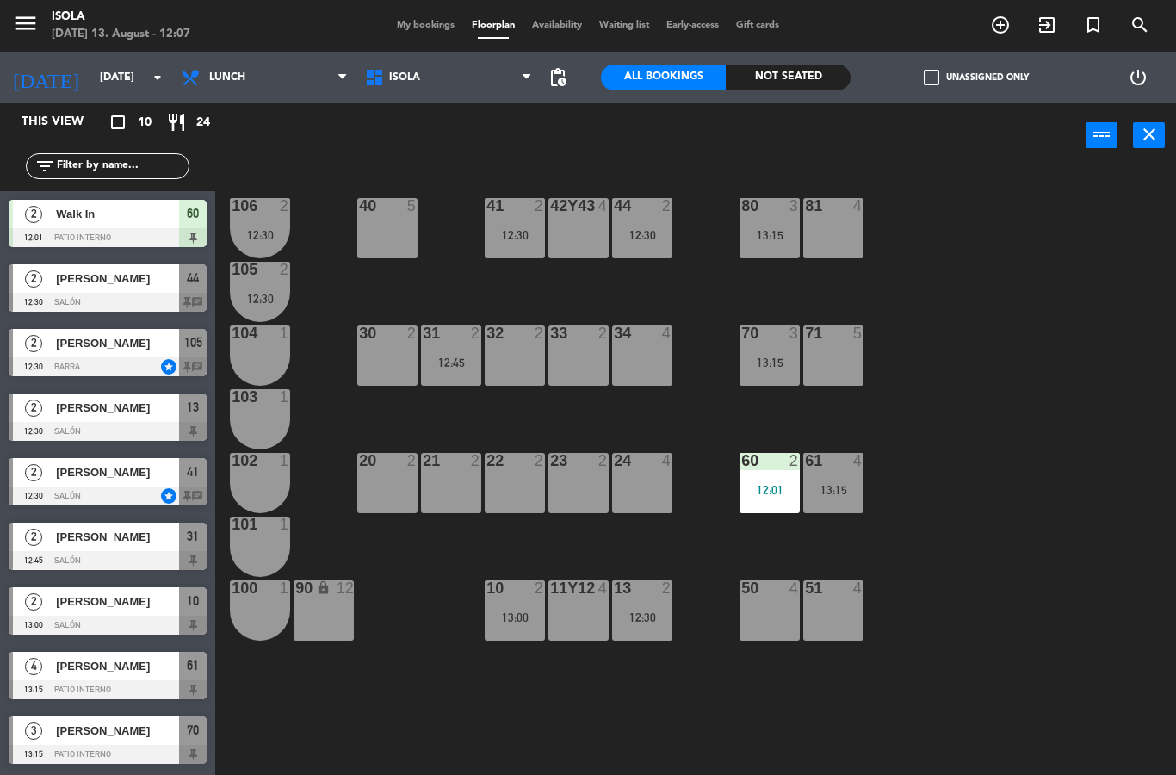
click at [526, 225] on div "41 2 12:30" at bounding box center [515, 228] width 60 height 60
click at [448, 282] on div "40 5 42y43 4 41 2 12:30 44 2 12:30 80 3 13:15 81 4 106 2 12:30 105 2 12:30 30 2…" at bounding box center [701, 471] width 948 height 607
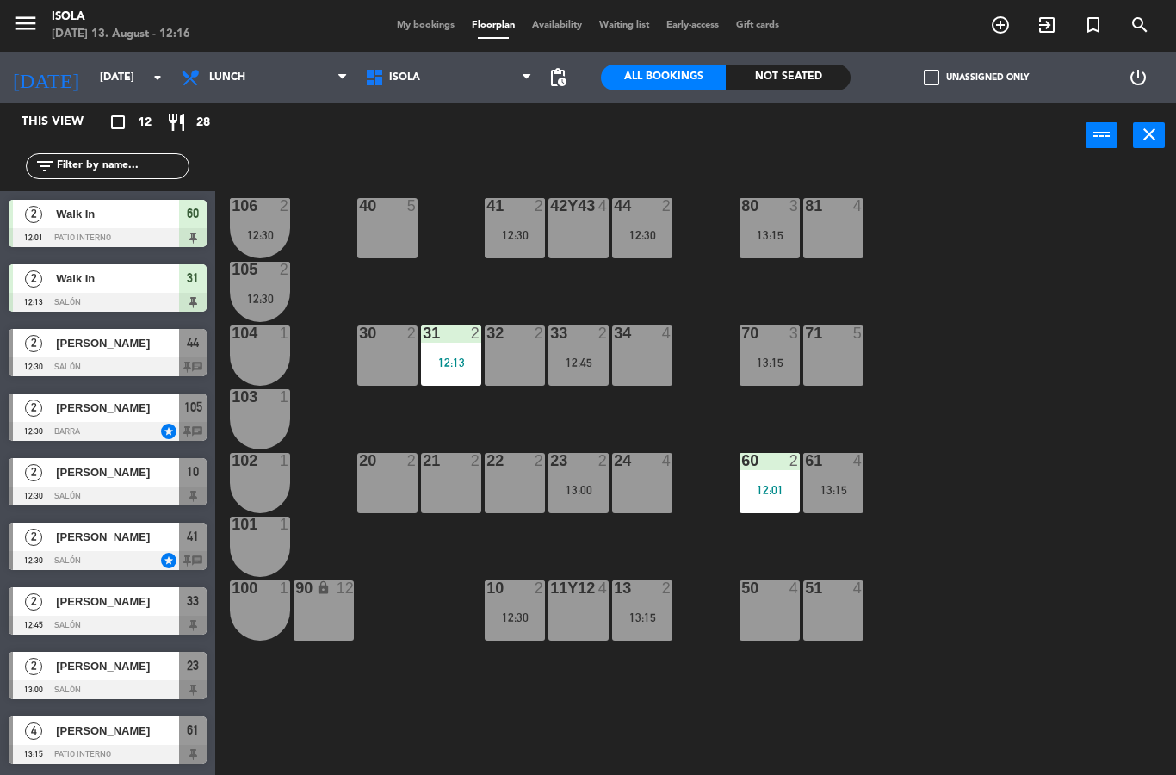
click at [240, 281] on div "105 2 12:30" at bounding box center [260, 292] width 60 height 60
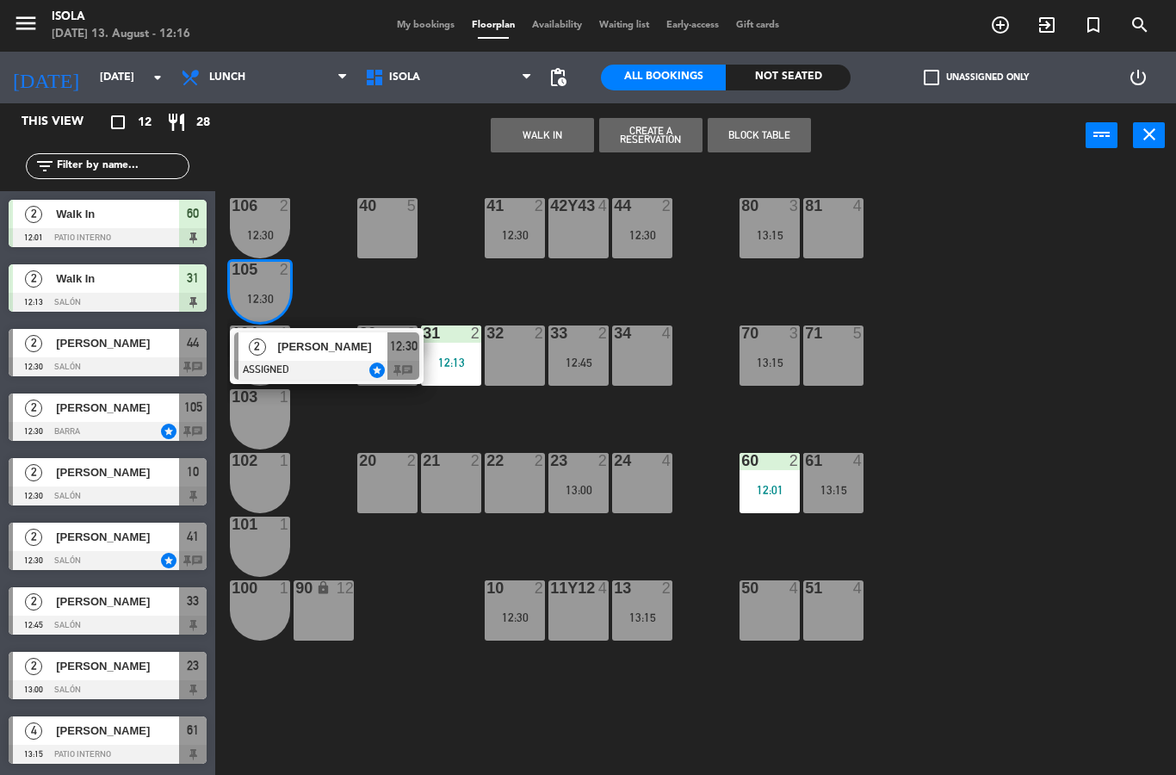
click at [306, 366] on div at bounding box center [326, 370] width 185 height 19
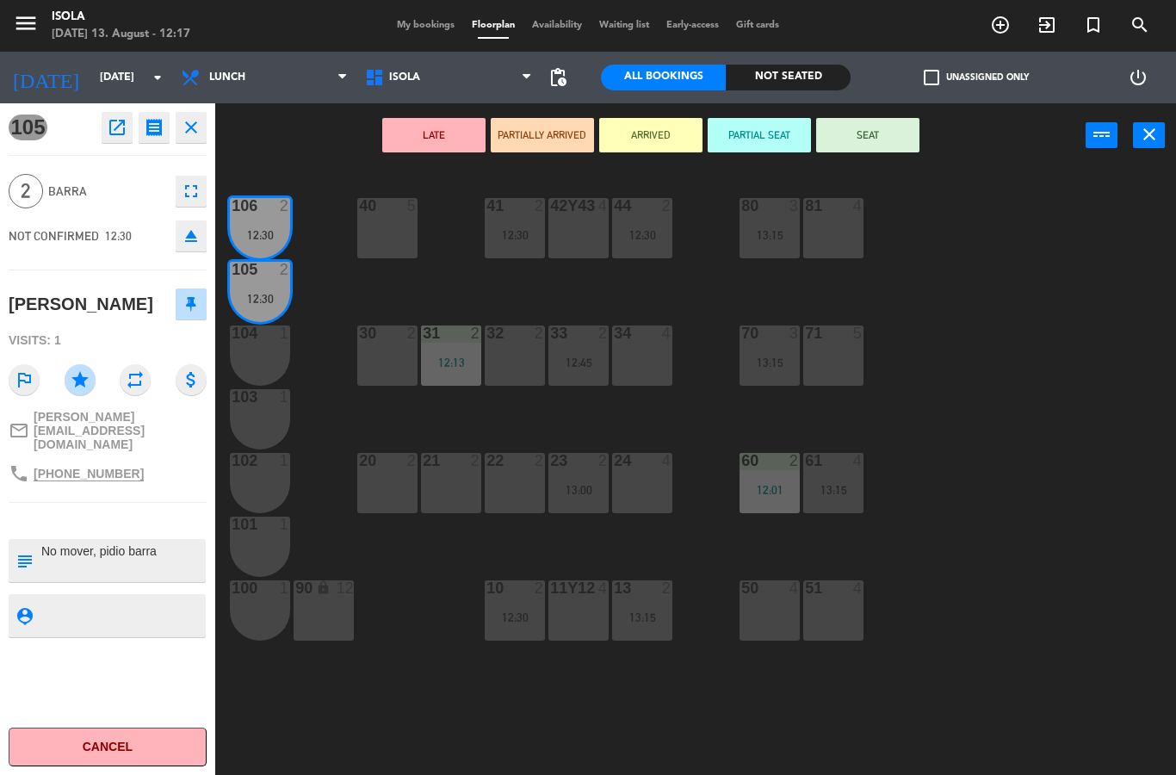
click at [89, 742] on button "Cancel" at bounding box center [108, 746] width 198 height 39
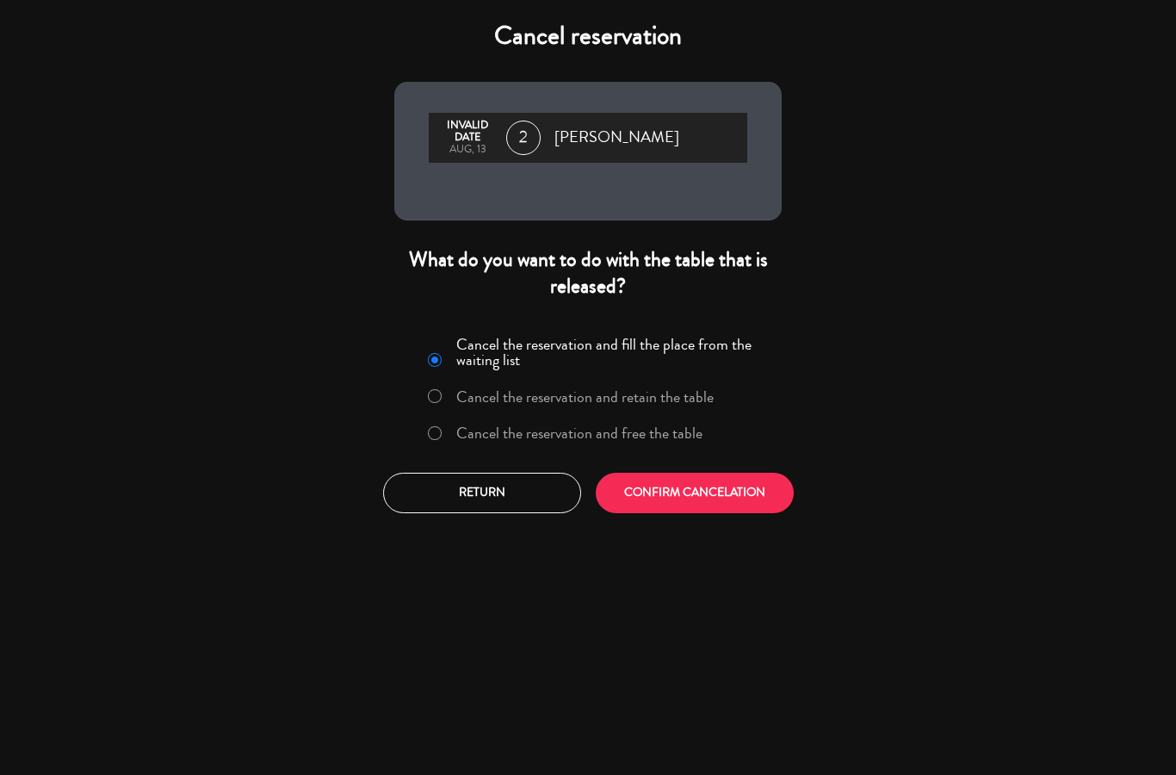
click at [666, 498] on button "CONFIRM CANCELATION" at bounding box center [695, 492] width 198 height 40
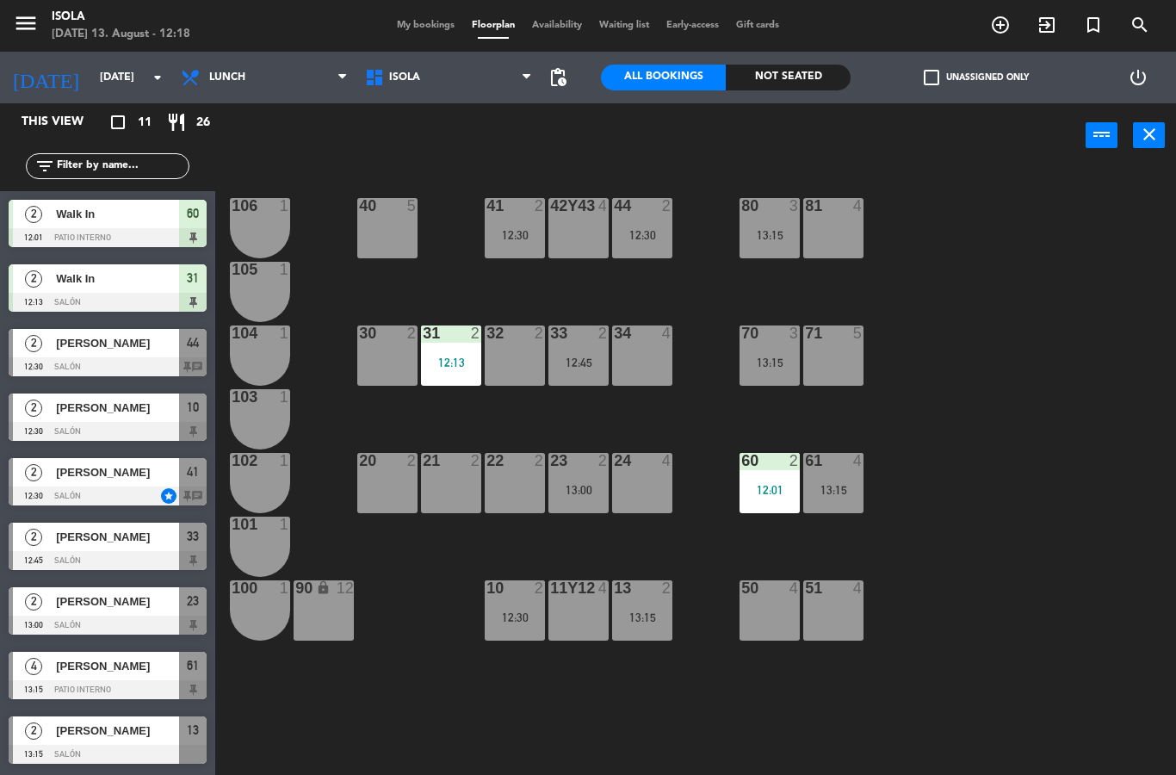
click at [423, 28] on span "My bookings" at bounding box center [425, 25] width 75 height 9
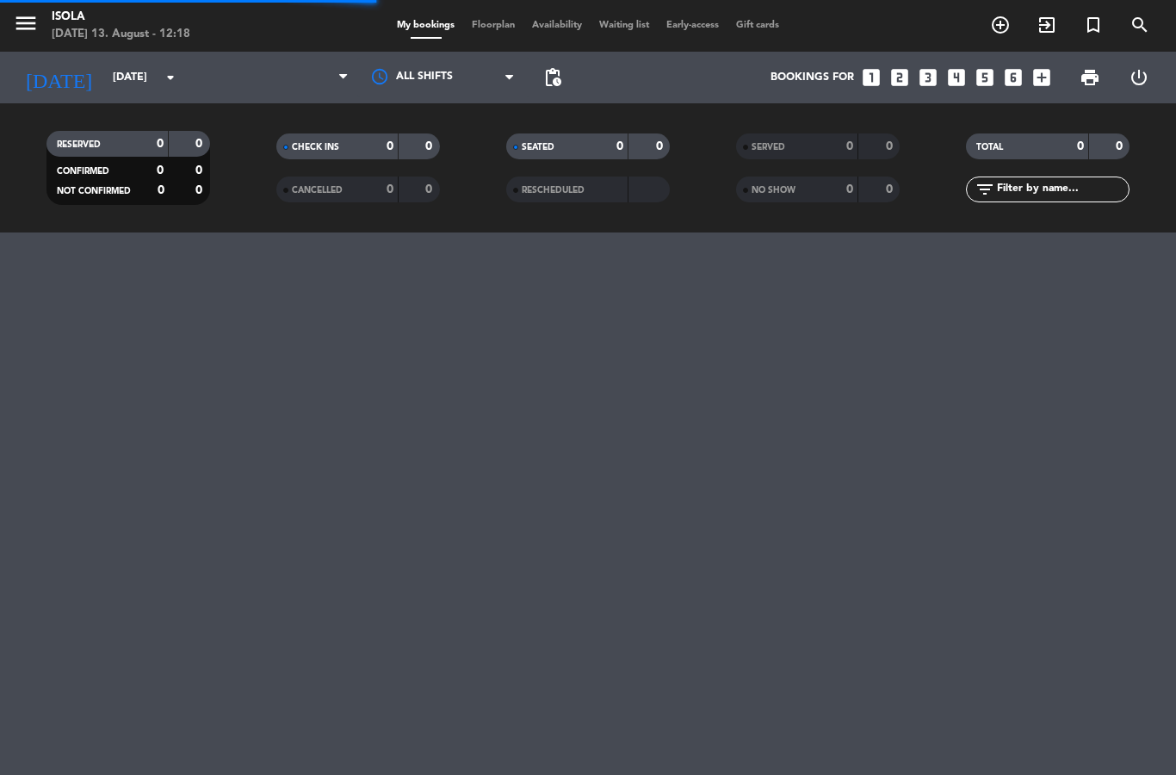
select select "lunch"
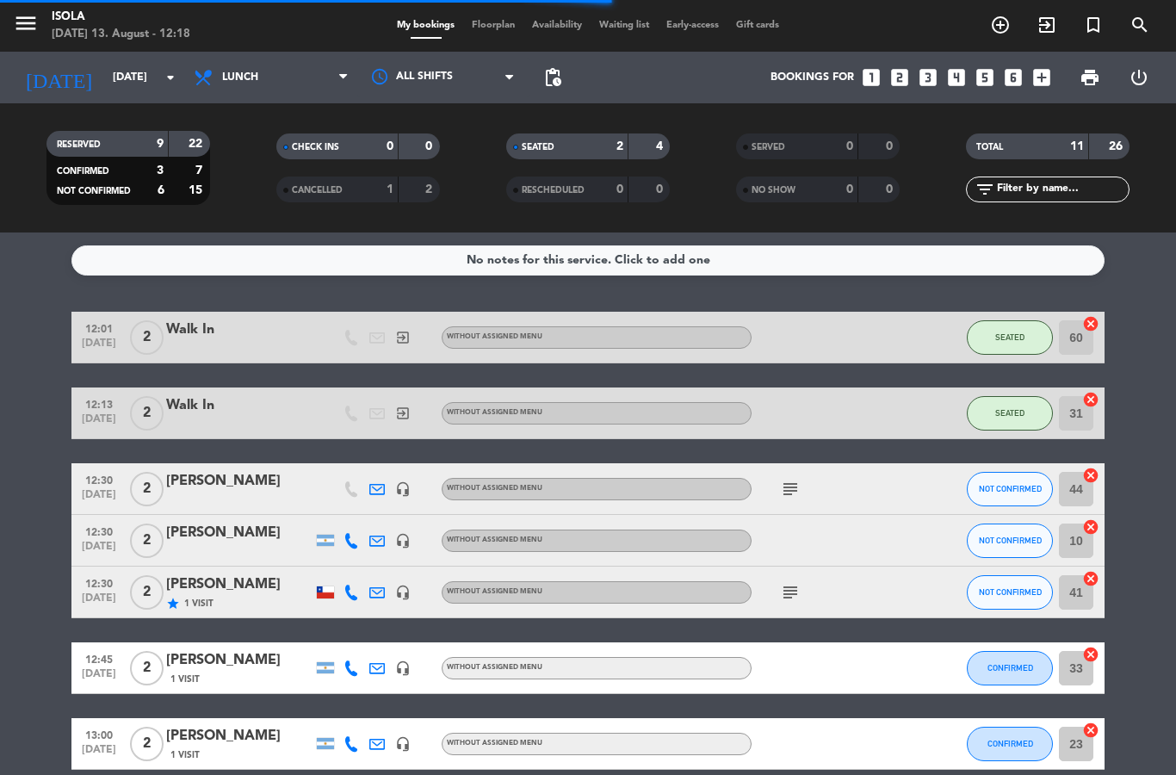
click at [490, 28] on span "Floorplan" at bounding box center [493, 25] width 60 height 9
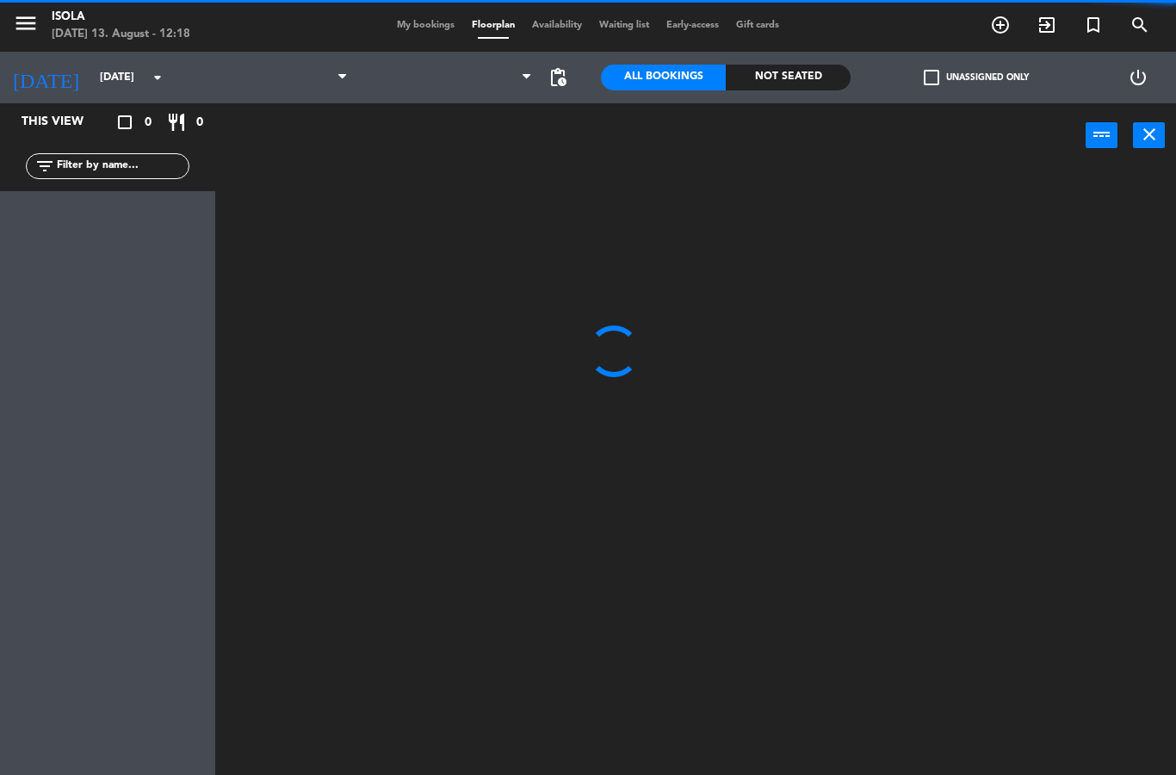
select select "lunch"
select select
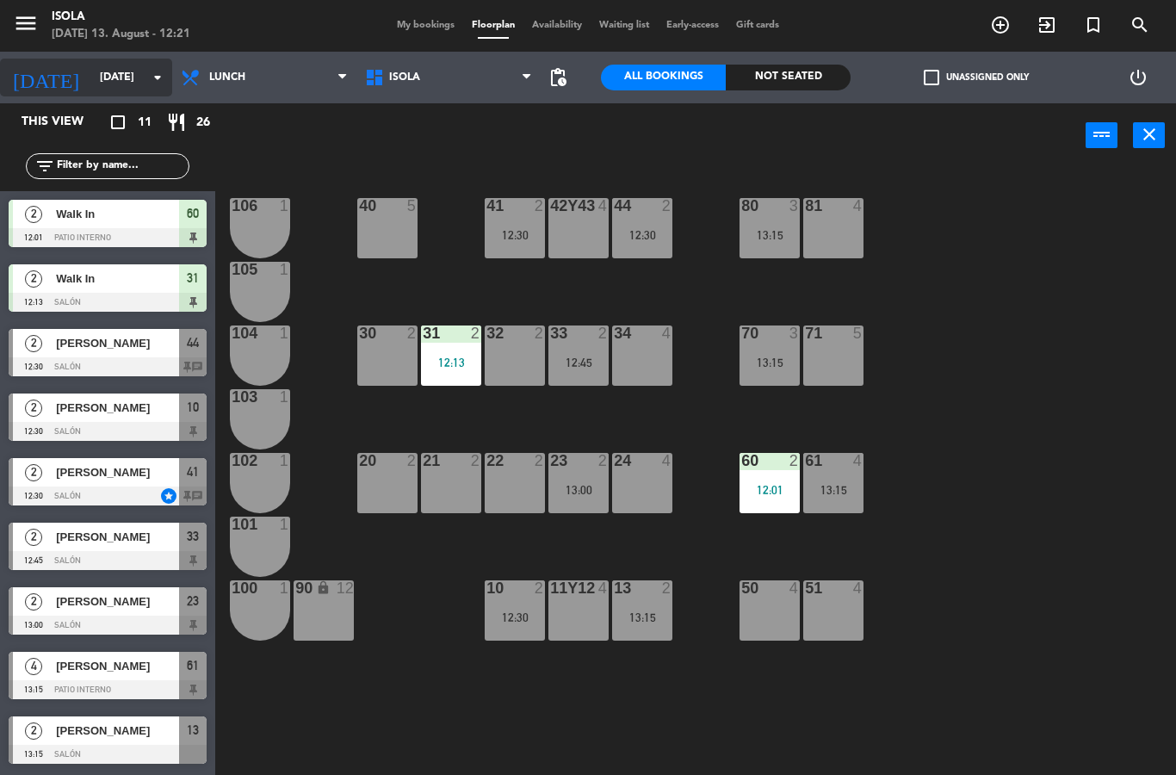
click at [118, 89] on input "[DATE]" at bounding box center [163, 77] width 145 height 29
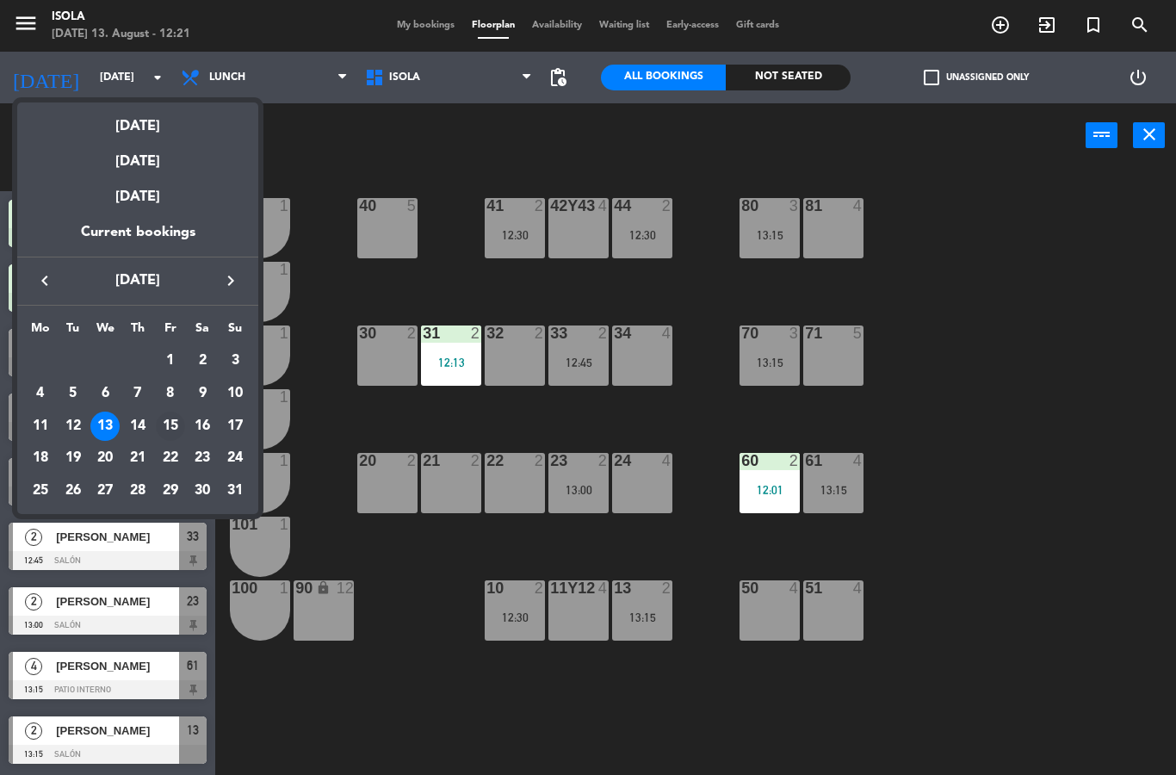
click at [174, 425] on div "15" at bounding box center [170, 425] width 29 height 29
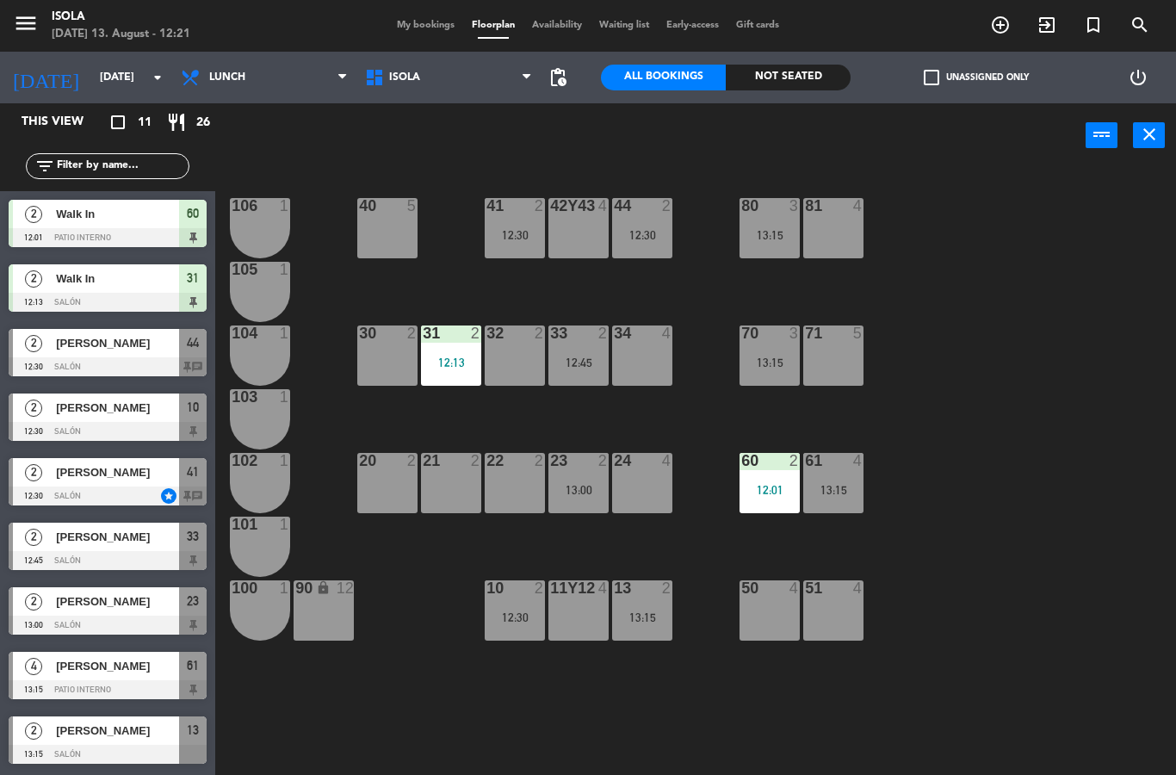
type input "[DATE]"
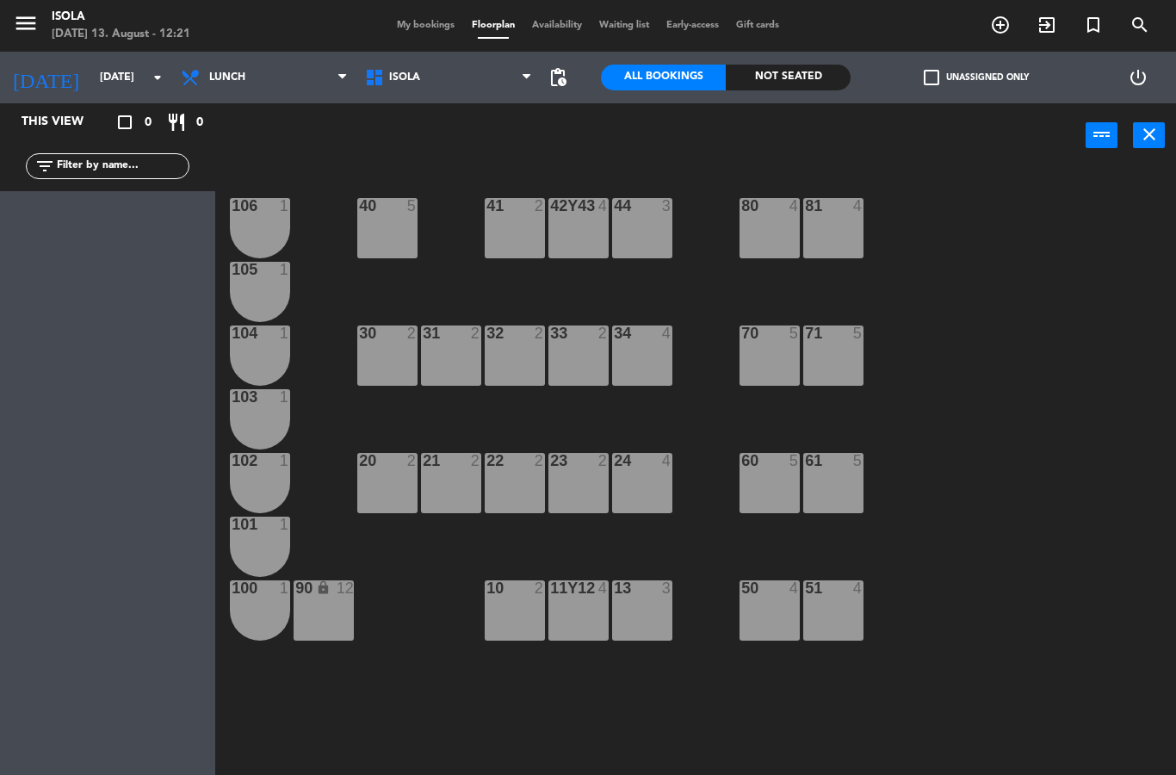
click at [340, 105] on div "power_input close" at bounding box center [650, 135] width 870 height 65
click at [309, 95] on select "Lunch Dinner" at bounding box center [264, 78] width 184 height 38
select select "dinner"
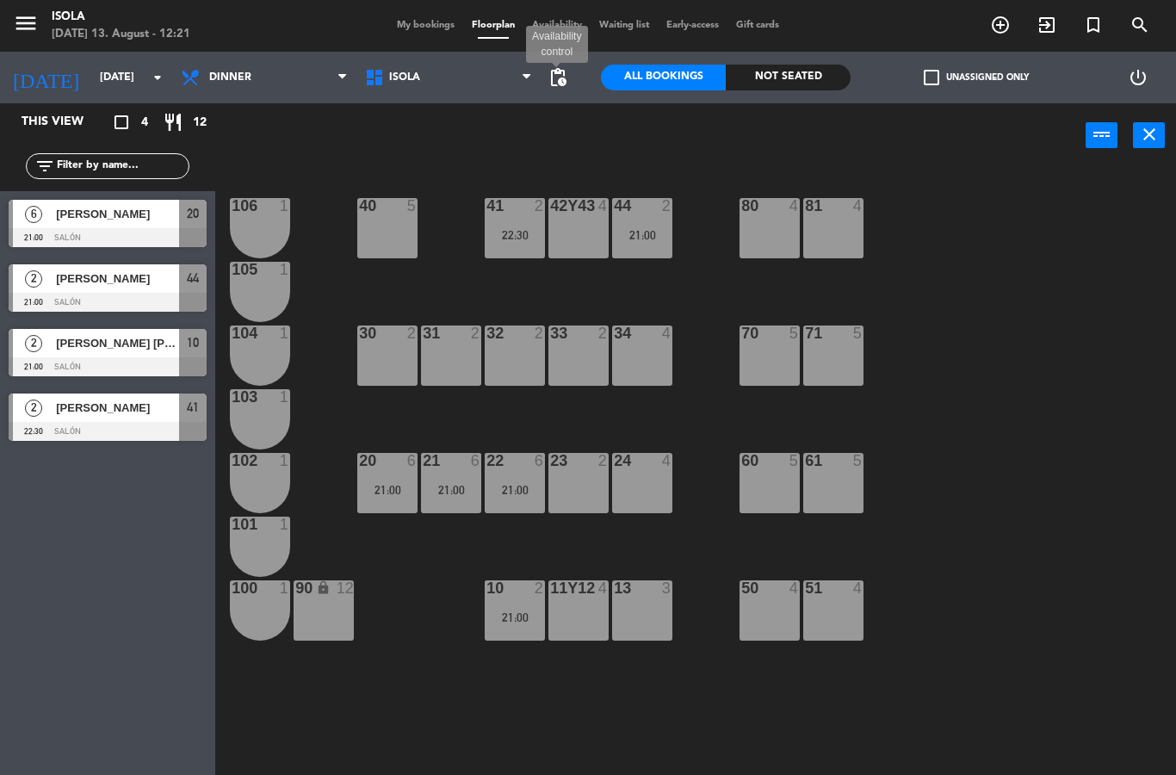
click at [564, 70] on span "pending_actions" at bounding box center [557, 77] width 21 height 21
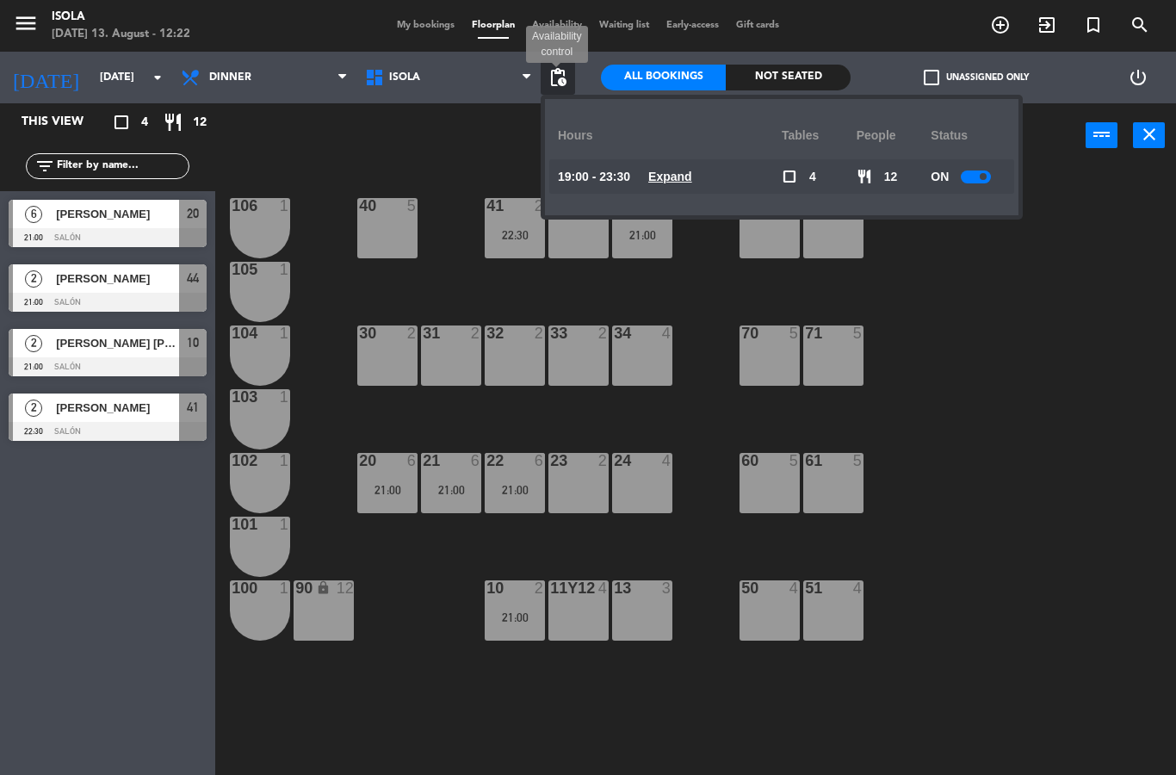
click at [670, 180] on u "Expand" at bounding box center [670, 177] width 44 height 14
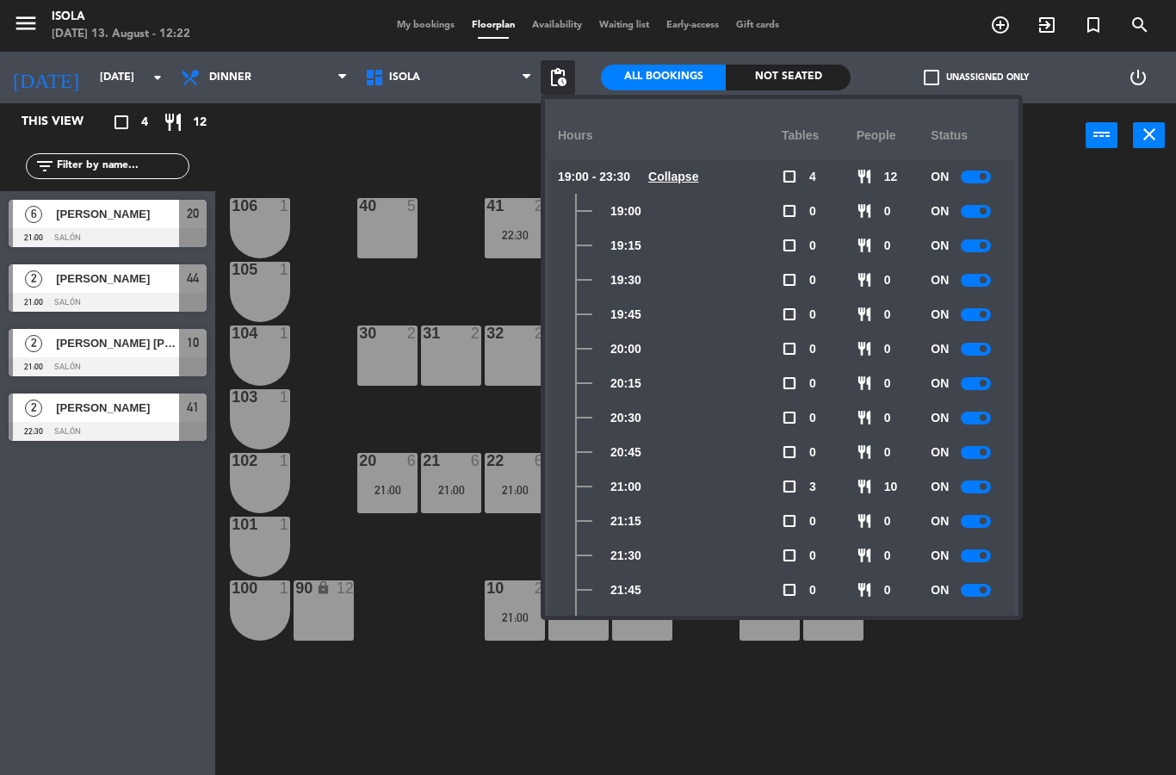
click at [985, 453] on span at bounding box center [982, 451] width 7 height 7
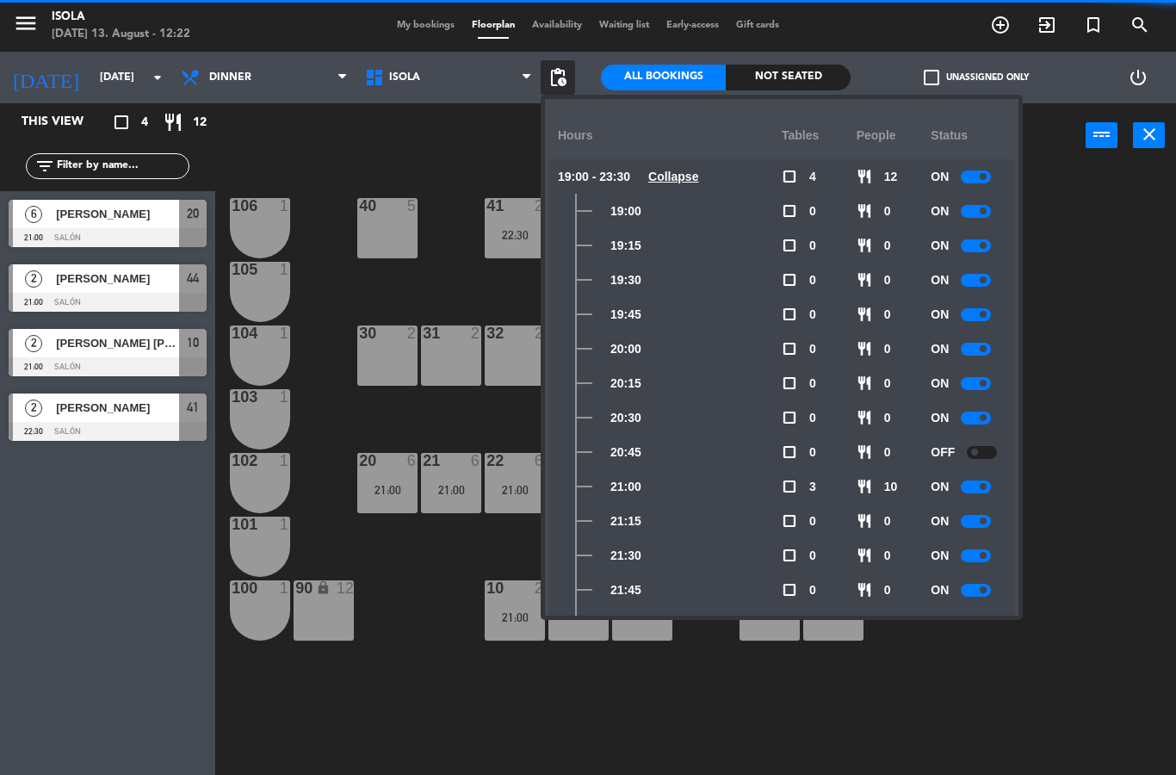
click at [979, 482] on div at bounding box center [975, 486] width 30 height 13
click at [977, 526] on div at bounding box center [975, 521] width 30 height 13
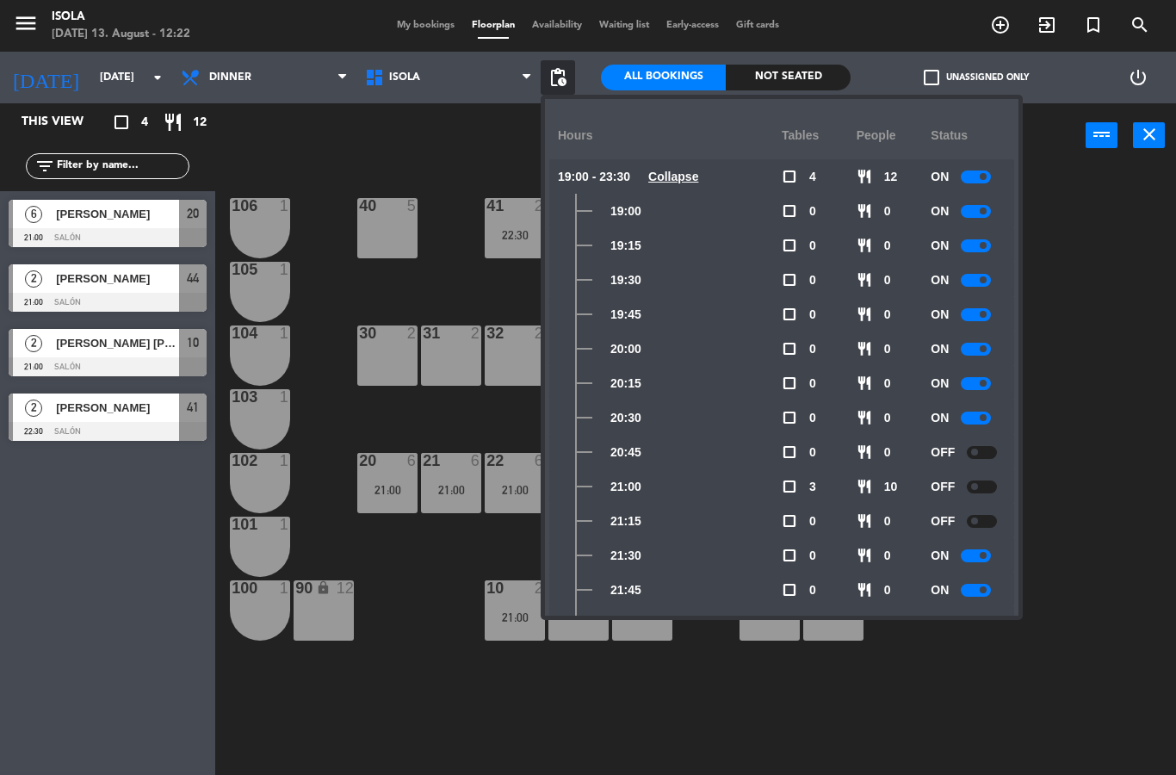
click at [979, 553] on div at bounding box center [975, 555] width 30 height 13
click at [1079, 409] on div "40 5 42y43 4 41 2 22:30 44 2 21:00 80 4 81 4 106 1 105 1 30 2 31 2 32 2 33 2 34…" at bounding box center [701, 471] width 948 height 607
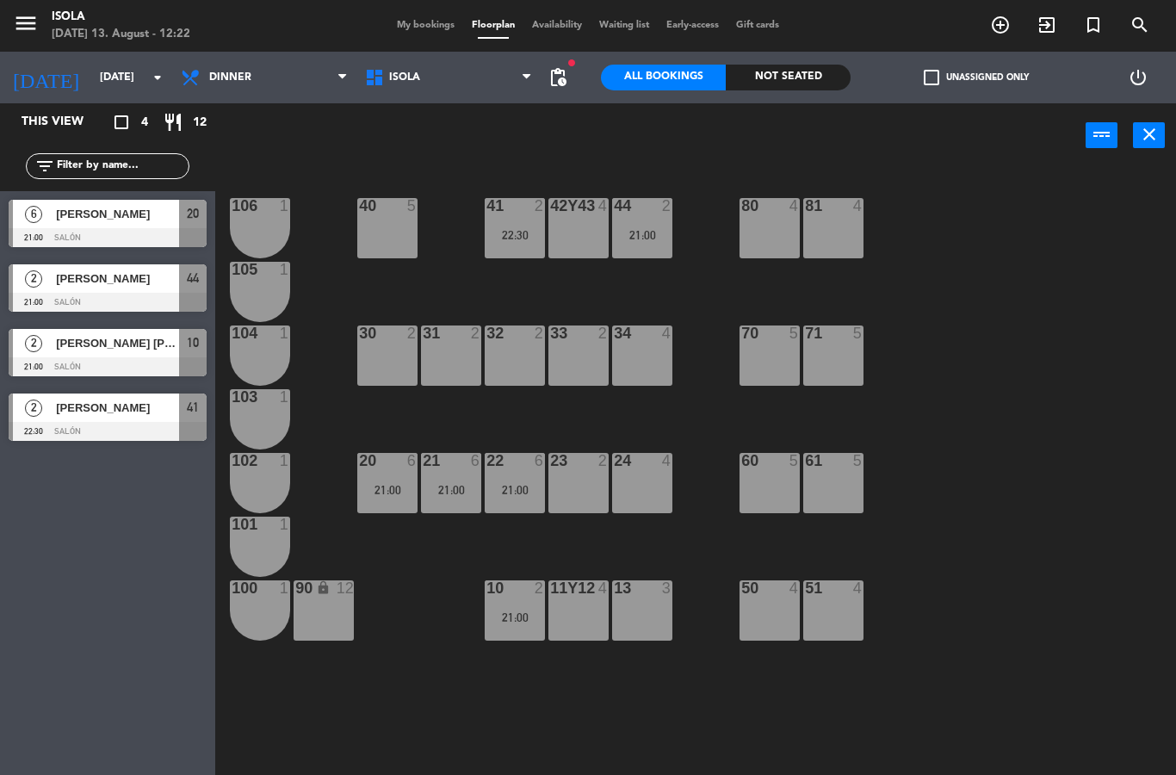
click at [522, 498] on div "22 6 21:00" at bounding box center [515, 483] width 60 height 60
click at [491, 555] on div "40 5 42y43 4 41 2 22:30 44 2 21:00 80 4 81 4 106 1 105 1 30 2 31 2 32 2 33 2 34…" at bounding box center [701, 471] width 948 height 607
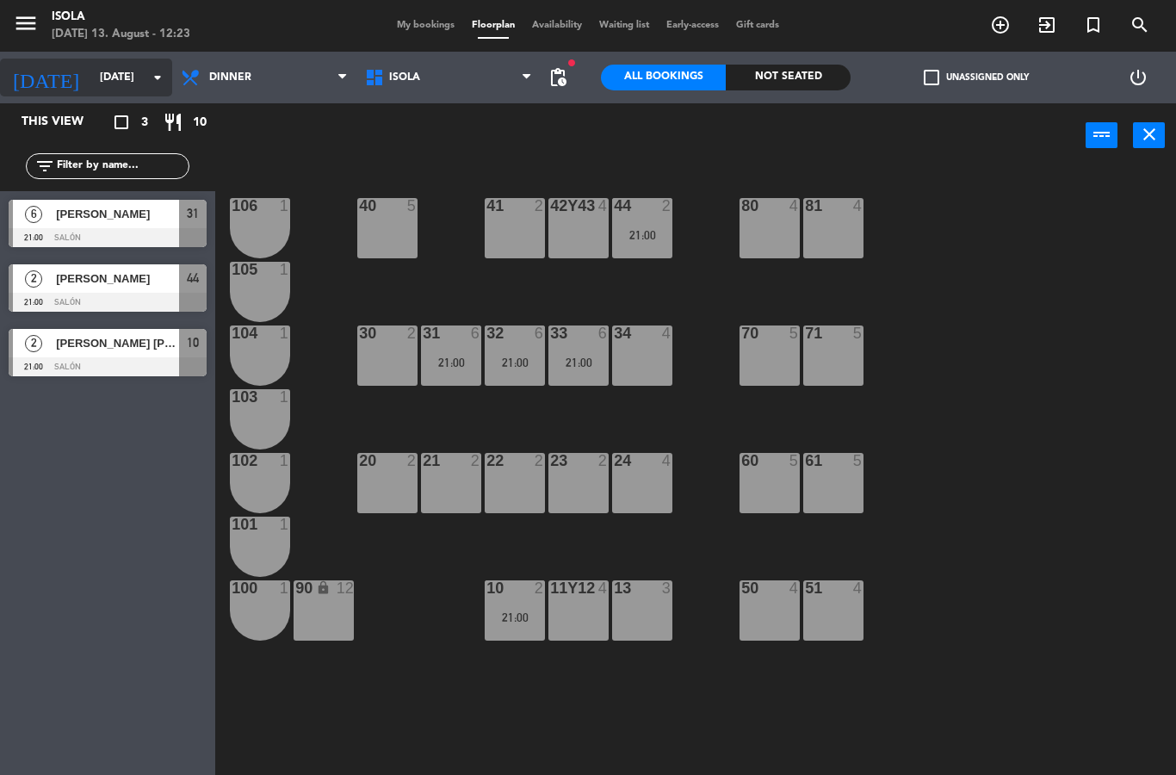
click at [130, 86] on input "[DATE]" at bounding box center [163, 77] width 145 height 29
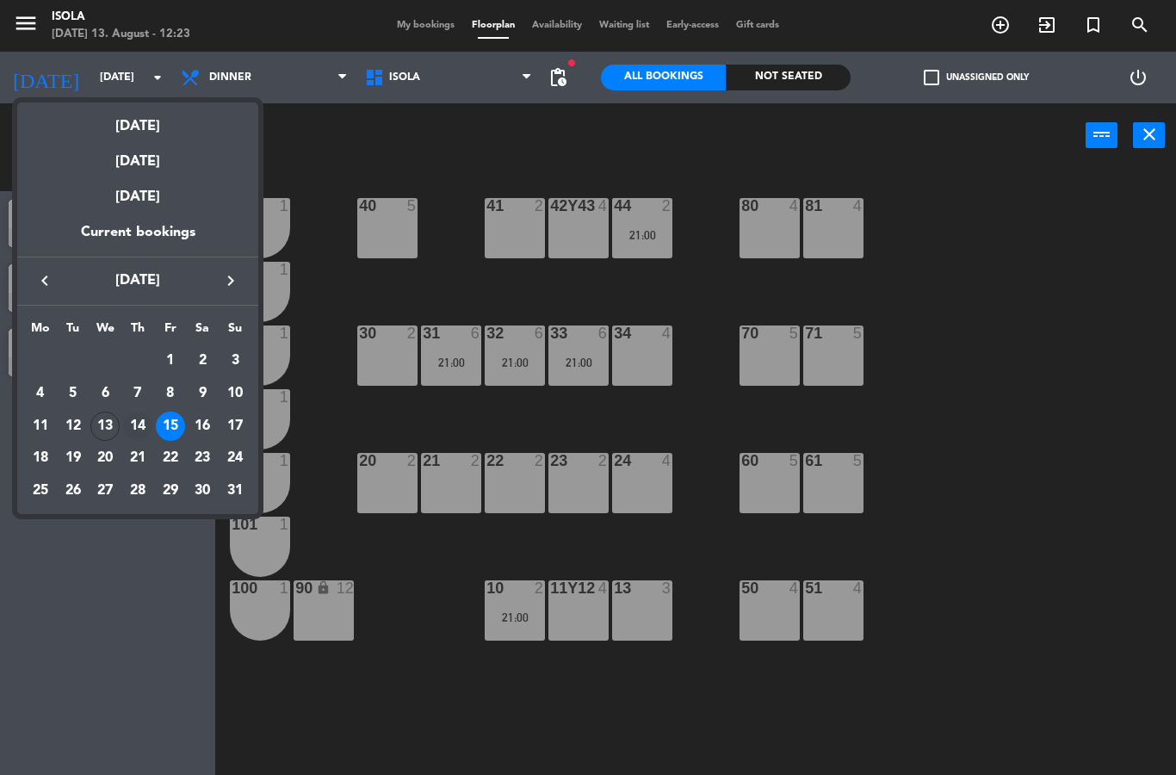
click at [150, 424] on div "14" at bounding box center [137, 425] width 29 height 29
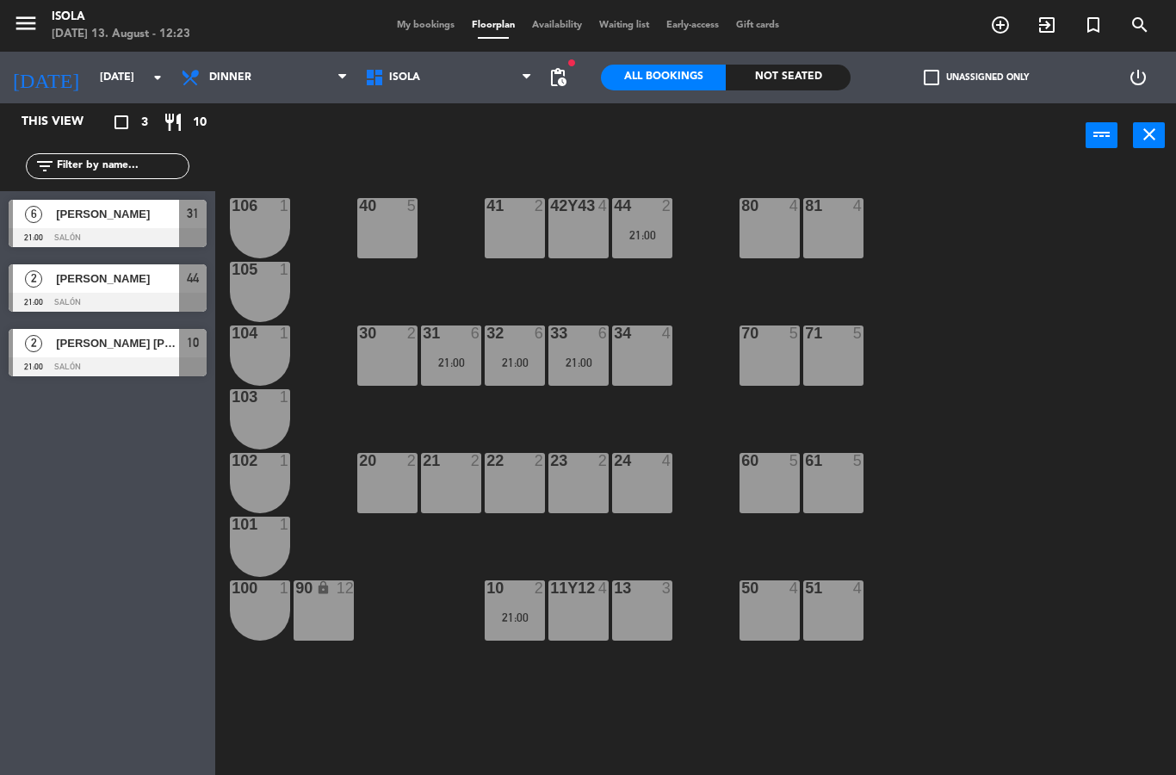
type input "[DATE]"
